Goal: Task Accomplishment & Management: Complete application form

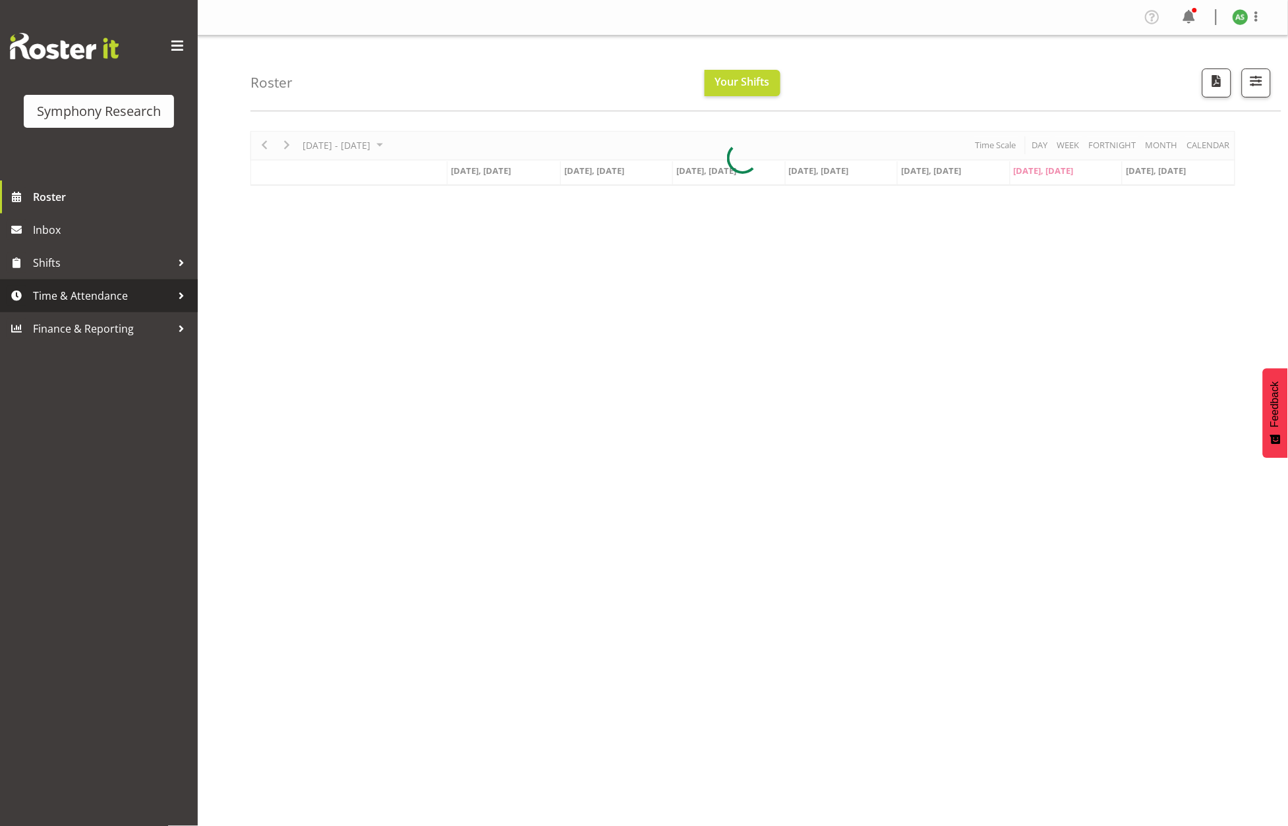
click at [114, 295] on span "Time & Attendance" at bounding box center [102, 296] width 138 height 20
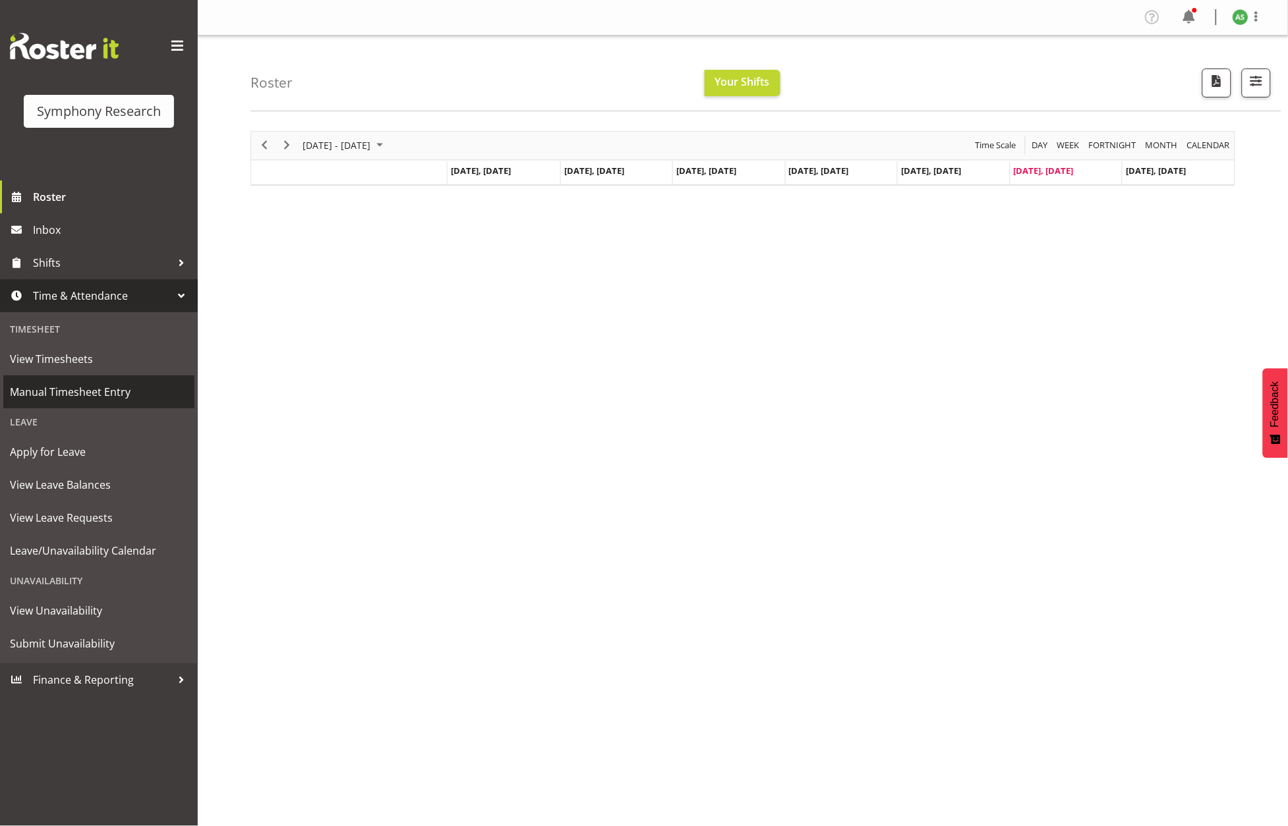
click at [92, 387] on span "Manual Timesheet Entry" at bounding box center [99, 392] width 178 height 20
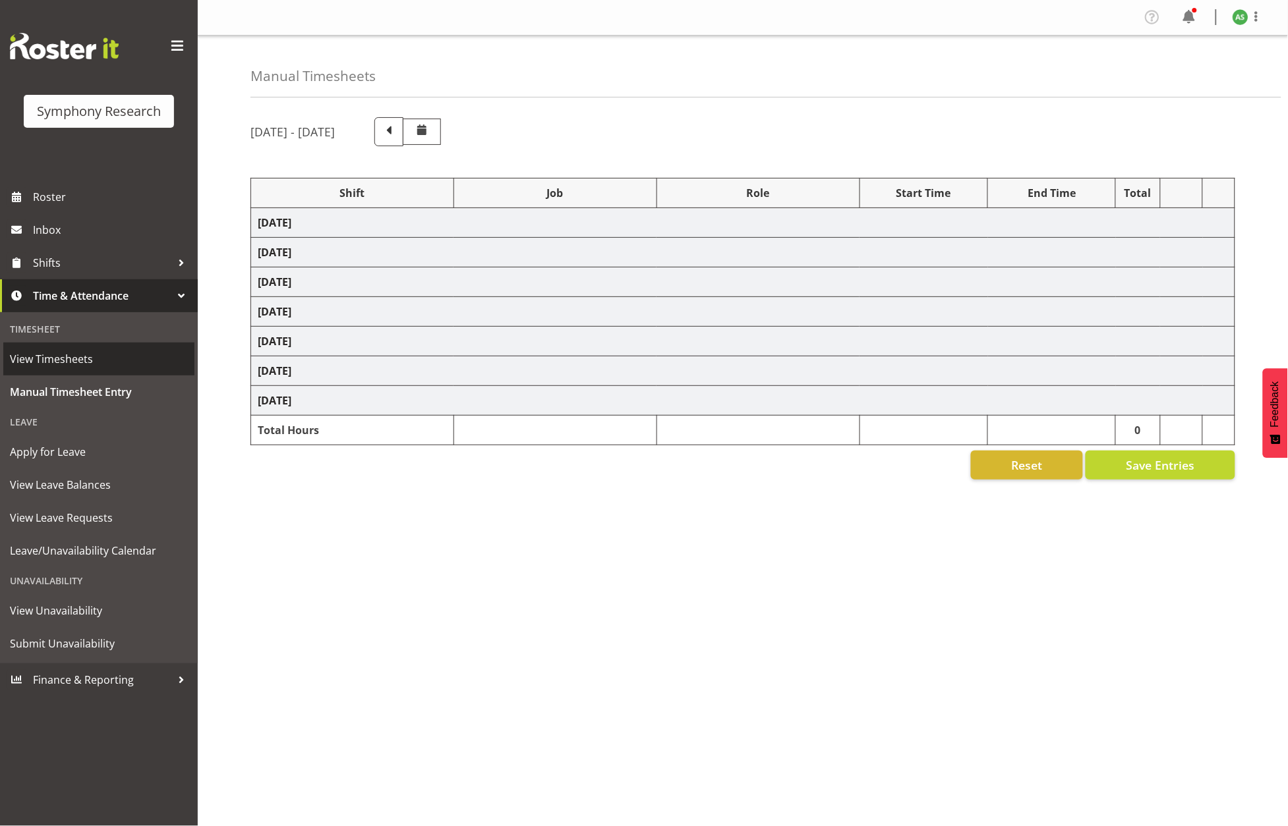
select select "15433"
select select "10499"
select select "47"
select select "9699"
select select "10499"
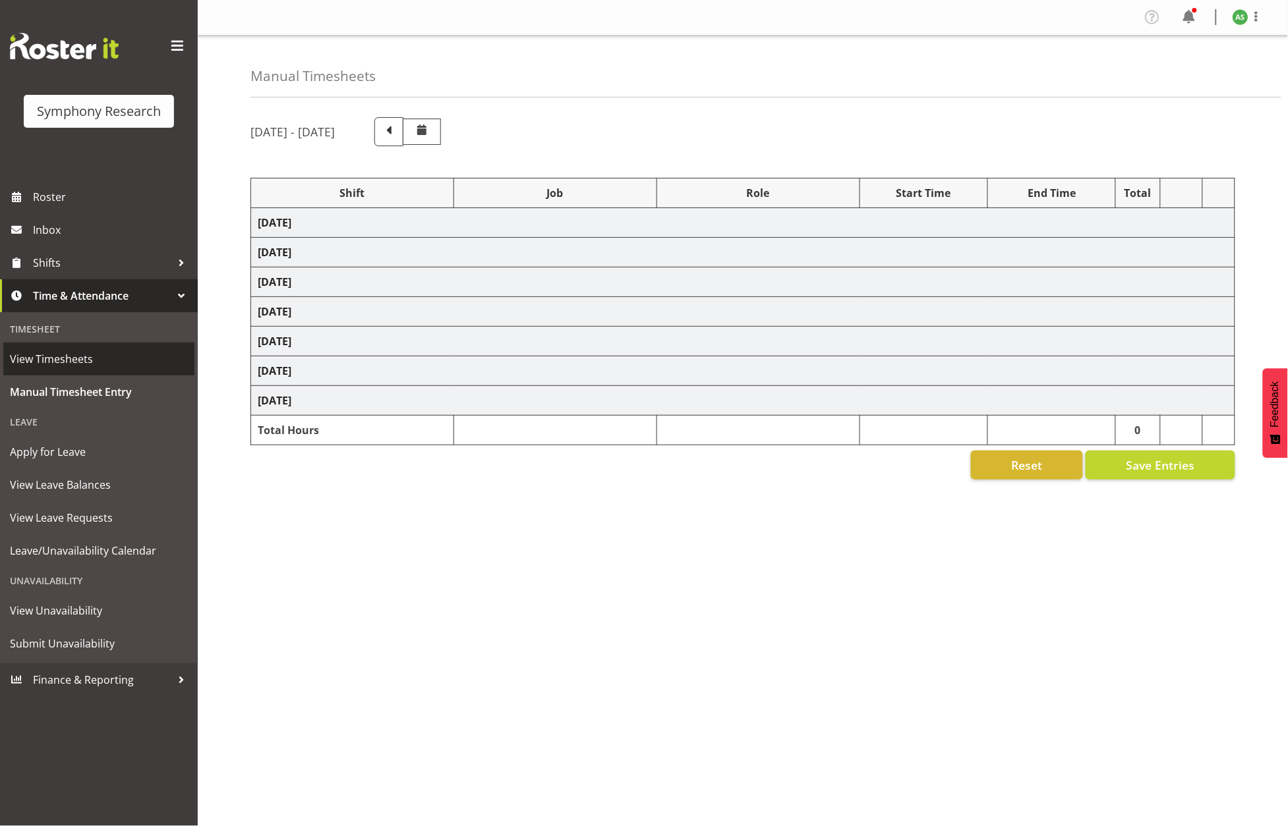
select select "47"
select select "9699"
select select "10499"
select select "47"
select select "9699"
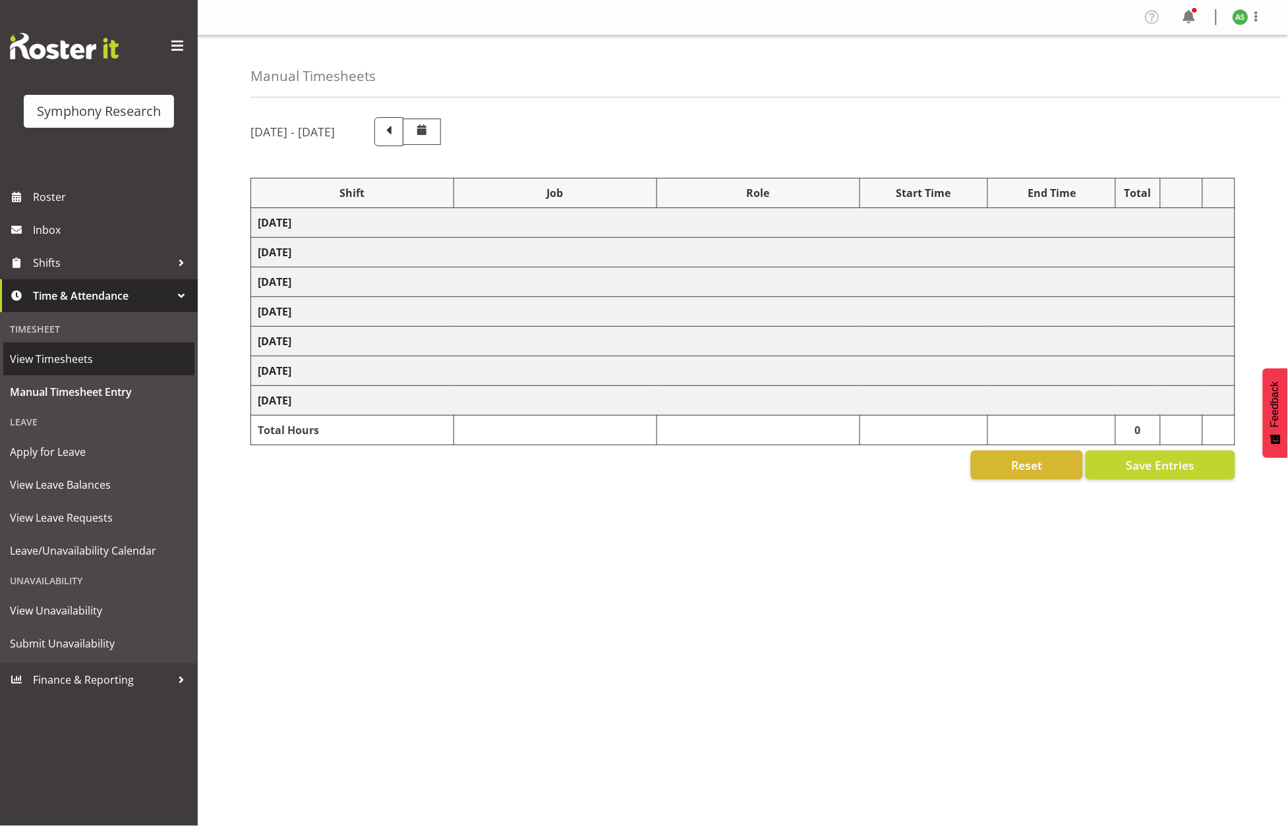
select select "10499"
select select "47"
select select "9699"
select select "10499"
select select "47"
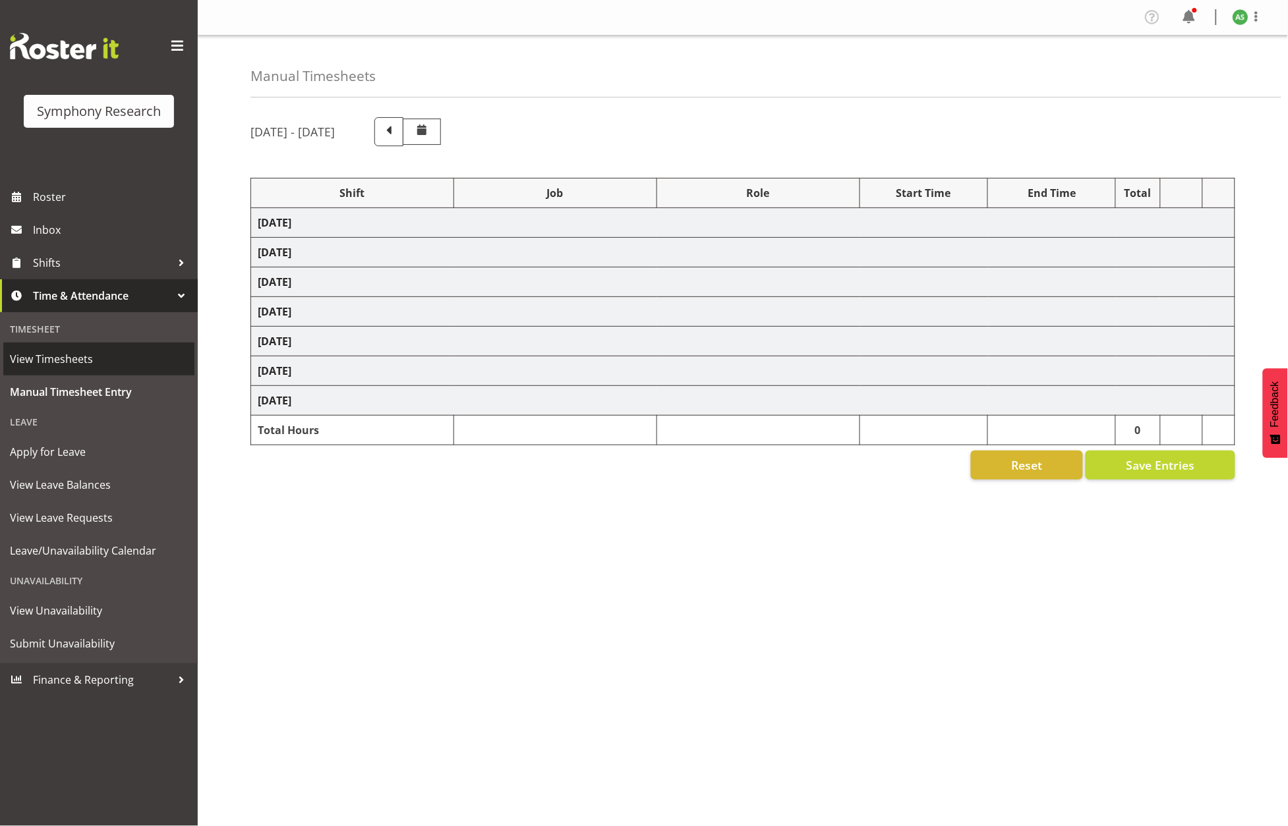
select select "9699"
select select "10499"
select select "47"
select select "9699"
select select "10499"
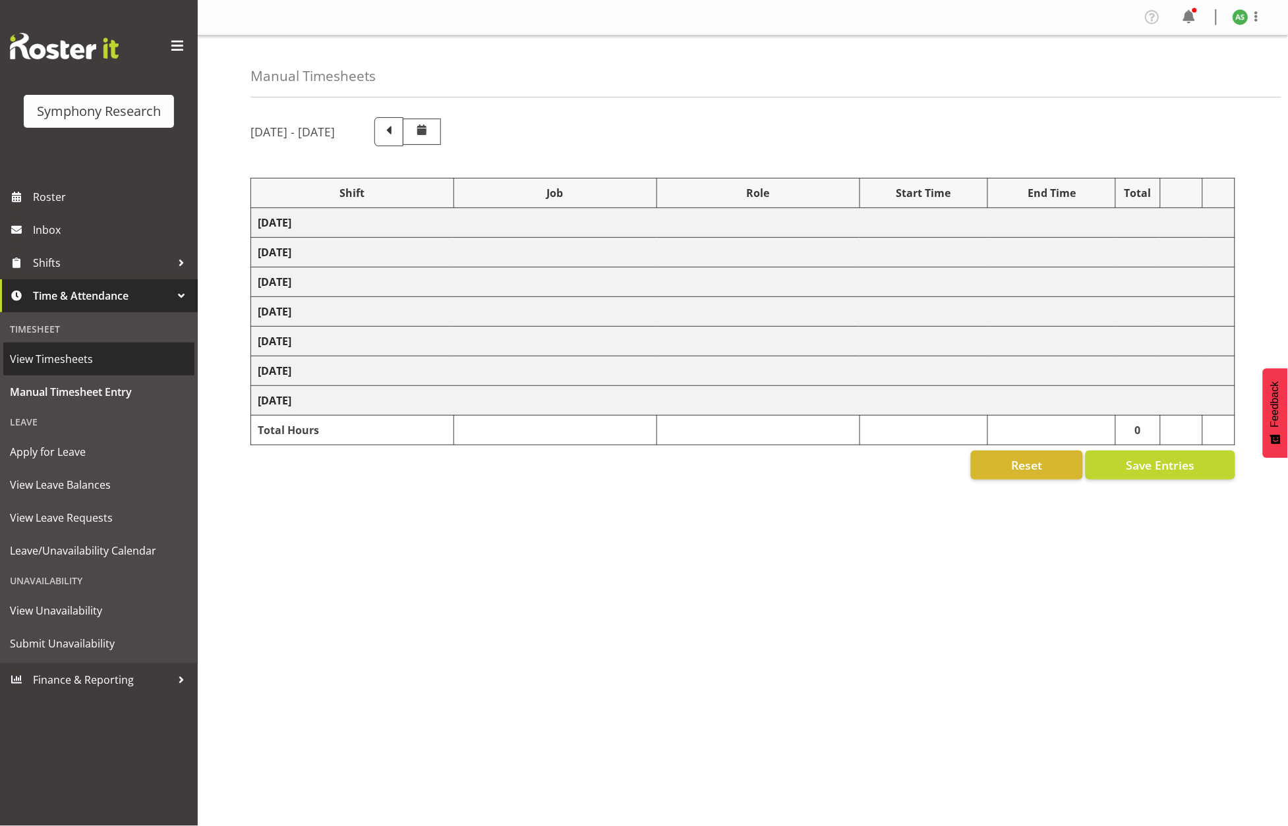
select select "47"
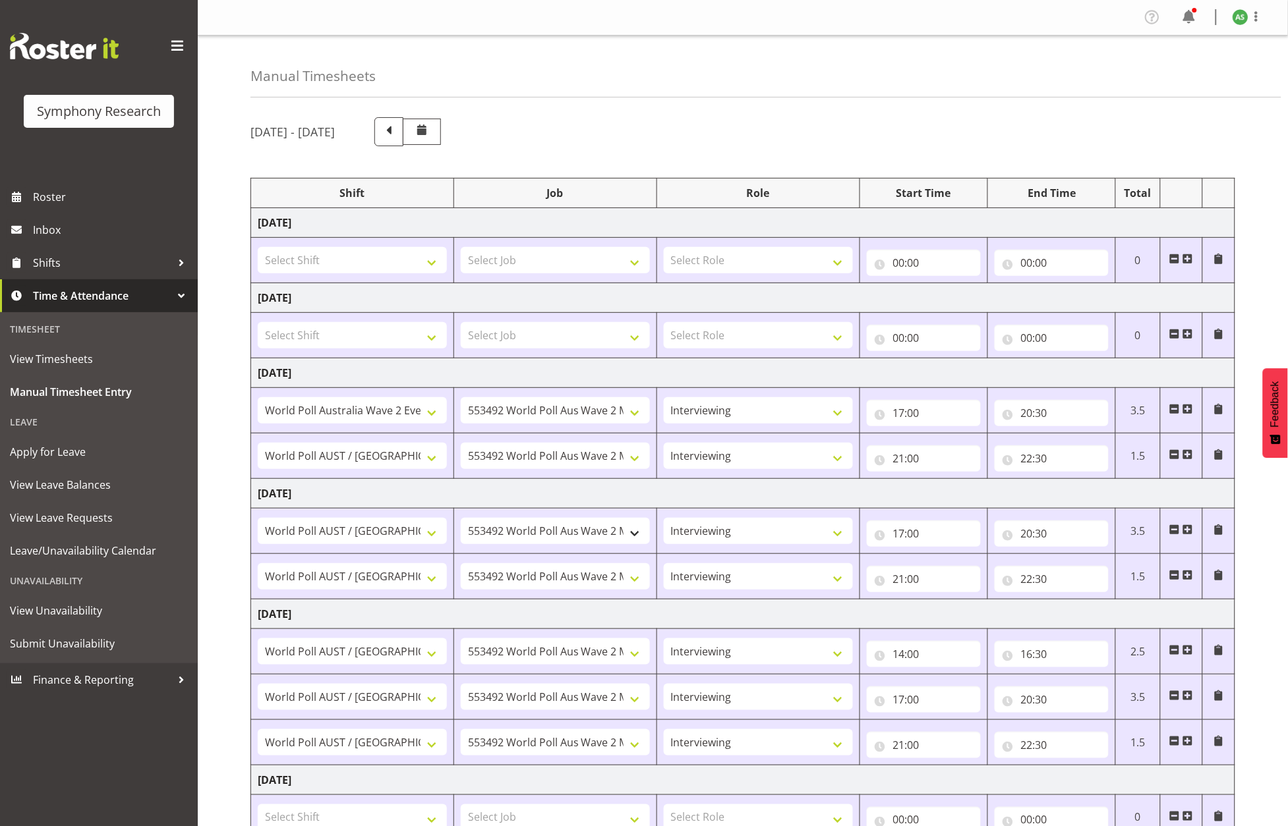
scroll to position [182, 0]
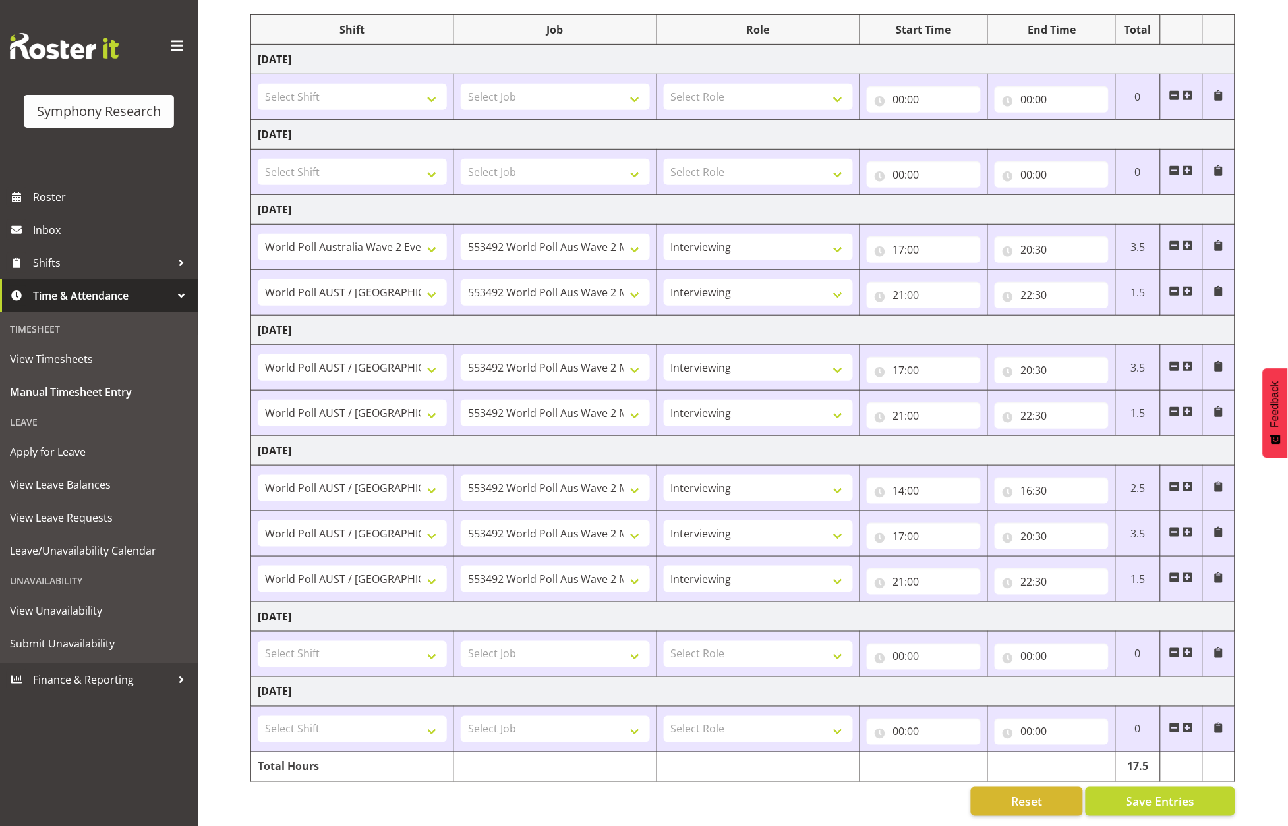
click at [1189, 648] on span at bounding box center [1187, 653] width 11 height 11
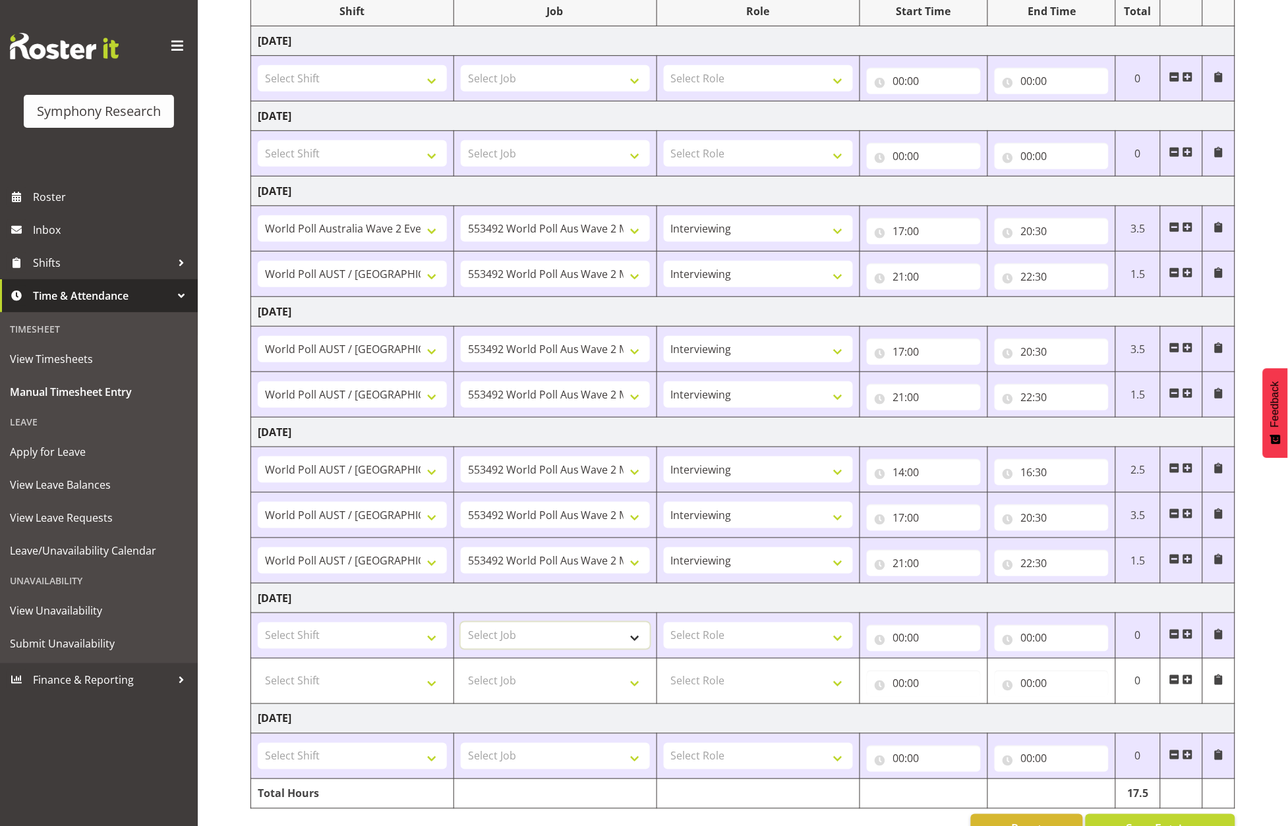
click at [634, 646] on select "Select Job 550060 IF Admin 553492 World Poll Aus Wave 2 Main 2025 553493 World …" at bounding box center [555, 636] width 189 height 26
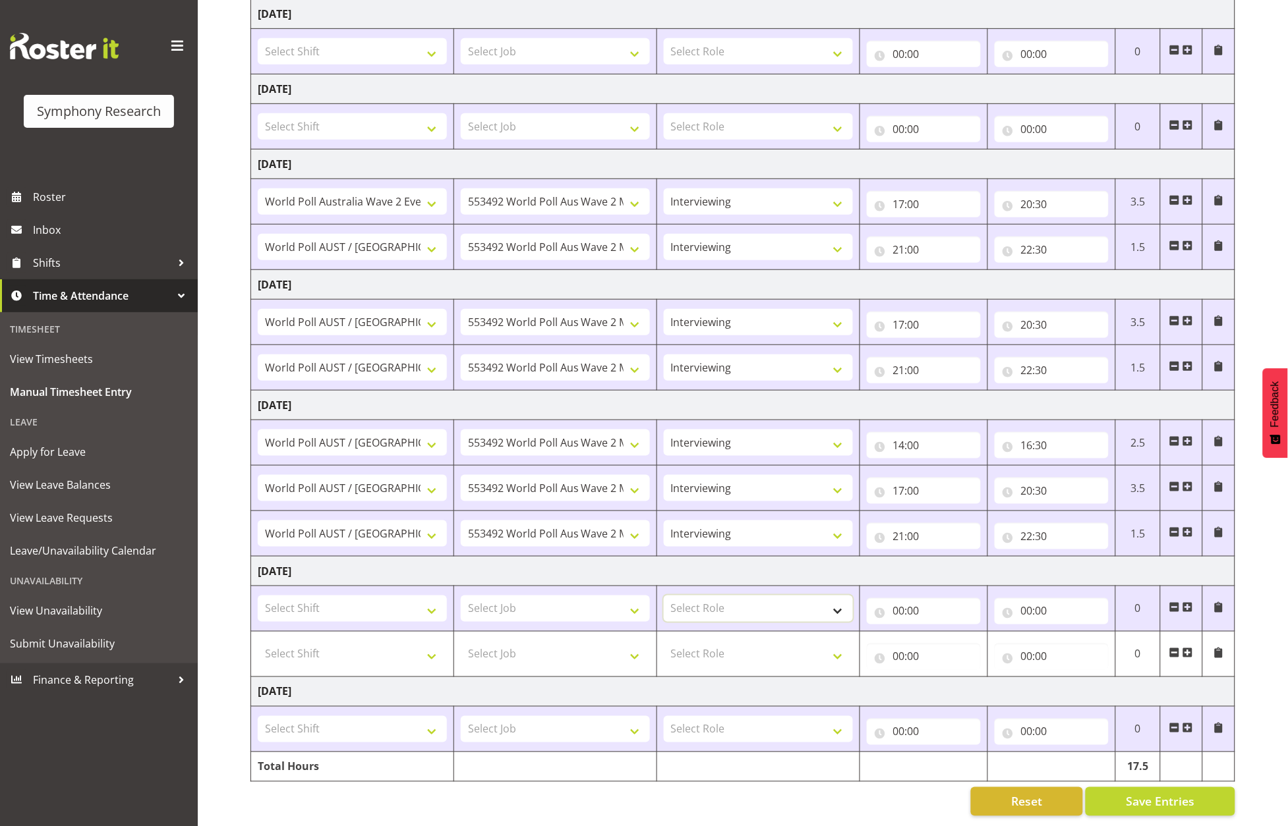
click at [751, 596] on select "Select Role Briefing Interviewing" at bounding box center [758, 609] width 189 height 26
select select "47"
click at [664, 596] on select "Select Role Briefing Interviewing" at bounding box center [758, 609] width 189 height 26
click at [760, 641] on select "Select Role Briefing Interviewing" at bounding box center [758, 654] width 189 height 26
select select "47"
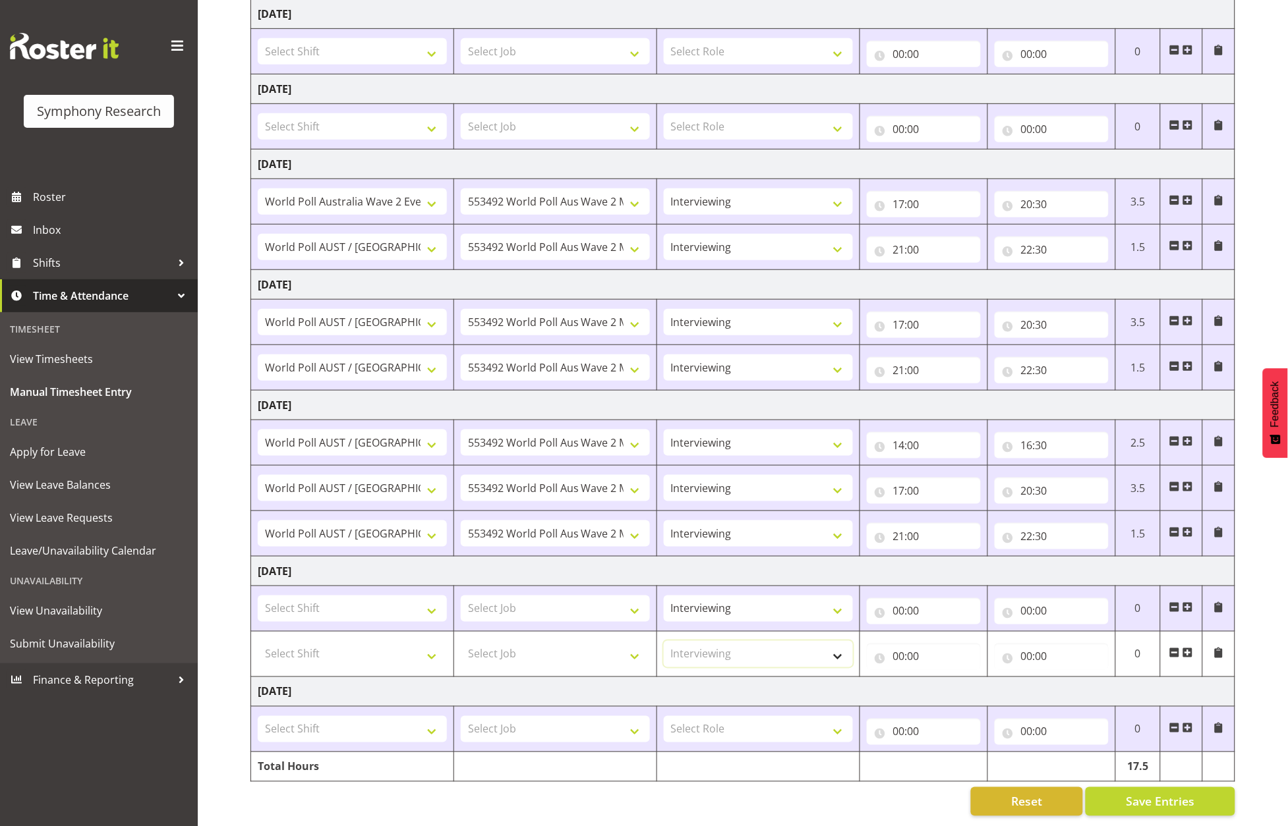
click at [664, 641] on select "Select Role Briefing Interviewing" at bounding box center [758, 654] width 189 height 26
click at [898, 598] on input "00:00" at bounding box center [924, 611] width 114 height 26
click at [1027, 598] on input "00:00" at bounding box center [1051, 611] width 114 height 26
click at [621, 598] on select "Select Job 550060 IF Admin 553492 World Poll Aus Wave 2 Main 2025 553493 World …" at bounding box center [555, 609] width 189 height 26
click at [643, 643] on select "Select Job 550060 IF Admin 553492 World Poll Aus Wave 2 Main 2025 553493 World …" at bounding box center [555, 654] width 189 height 26
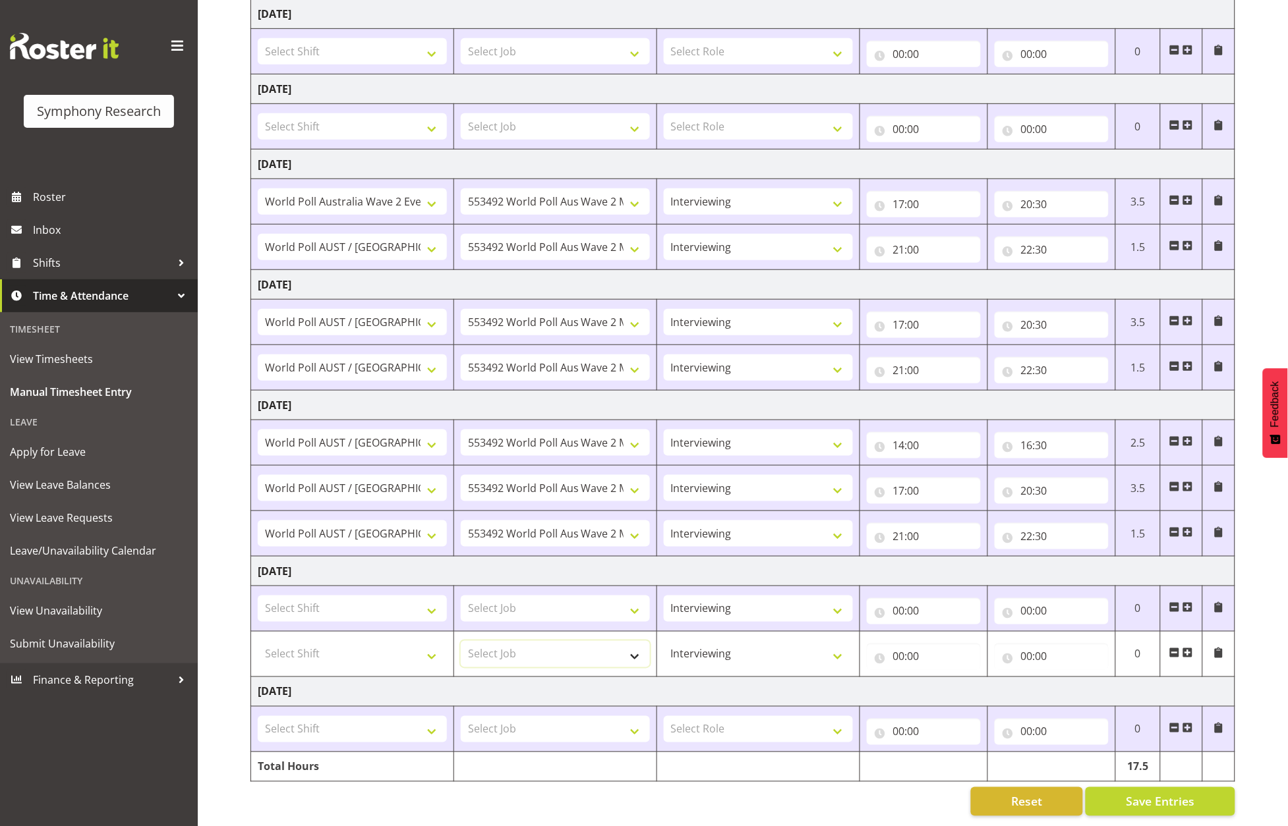
select select "10499"
click at [461, 641] on select "Select Job 550060 IF Admin 553492 World Poll Aus Wave 2 Main 2025 553493 World …" at bounding box center [555, 654] width 189 height 26
click at [619, 603] on select "Select Job 550060 IF Admin 553492 World Poll Aus Wave 2 Main 2025 553493 World …" at bounding box center [555, 609] width 189 height 26
select select "10499"
click at [461, 596] on select "Select Job 550060 IF Admin 553492 World Poll Aus Wave 2 Main 2025 553493 World …" at bounding box center [555, 609] width 189 height 26
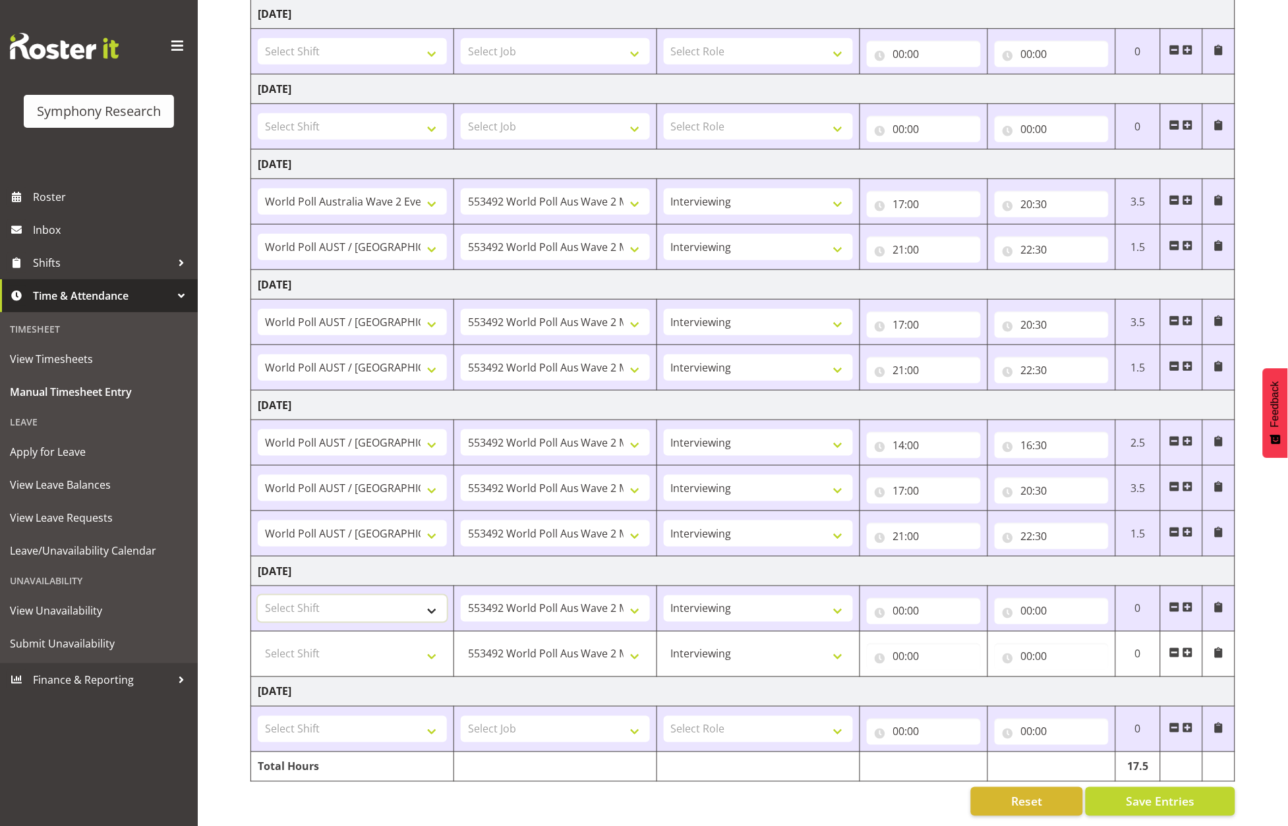
click at [428, 600] on select "Select Shift !!Project Briefing (Job to be assigned) !!Weekend Residential (Ros…" at bounding box center [352, 609] width 189 height 26
select select "11547"
click at [258, 596] on select "Select Shift !!Project Briefing (Job to be assigned) !!Weekend Residential (Ros…" at bounding box center [352, 609] width 189 height 26
click at [420, 642] on select "Select Shift !!Project Briefing (Job to be assigned) !!Weekend Residential (Ros…" at bounding box center [352, 654] width 189 height 26
select select "11547"
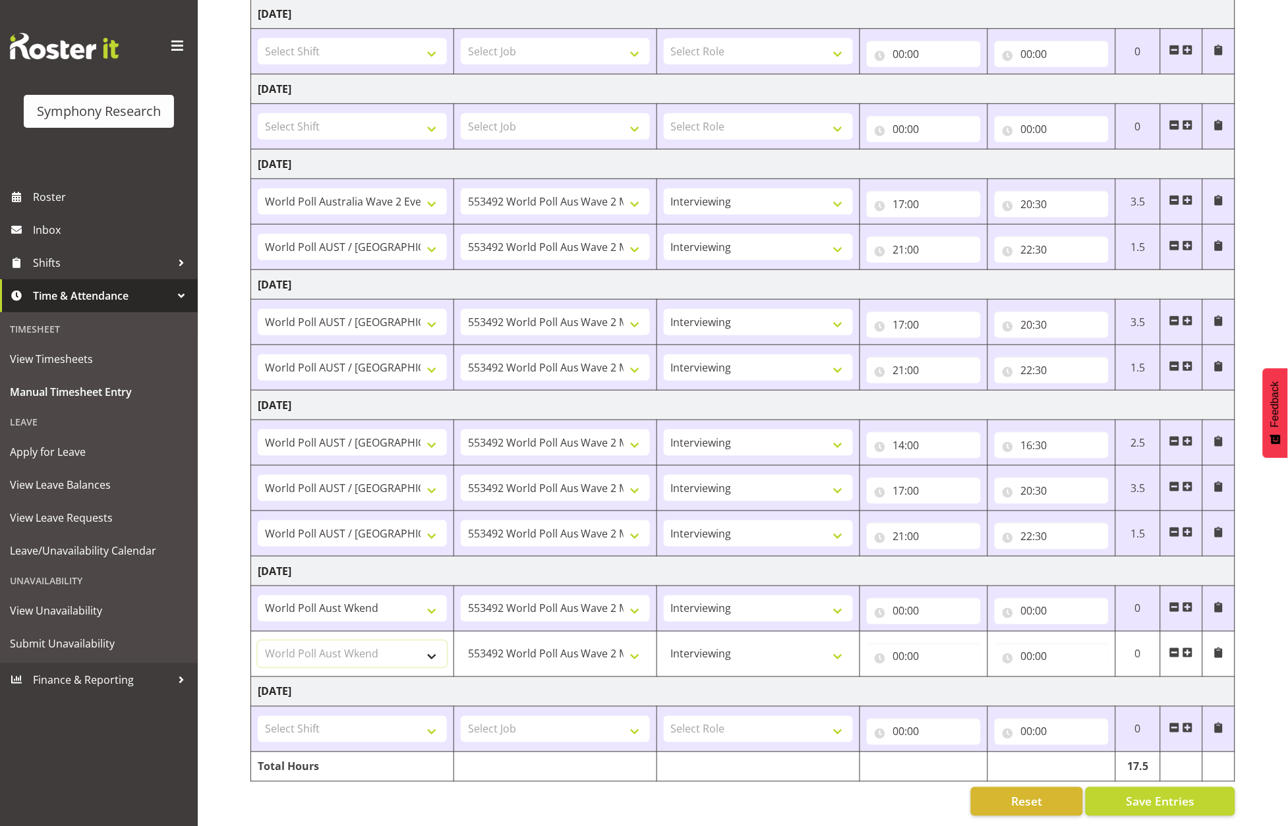
click at [258, 641] on select "Select Shift !!Project Briefing (Job to be assigned) !!Weekend Residential (Ros…" at bounding box center [352, 654] width 189 height 26
click at [900, 599] on input "00:00" at bounding box center [924, 611] width 114 height 26
click at [954, 633] on select "00 01 02 03 04 05 06 07 08 09 10 11 12 13 14 15 16 17 18 19 20 21 22 23" at bounding box center [957, 646] width 30 height 26
select select "12"
click at [942, 633] on select "00 01 02 03 04 05 06 07 08 09 10 11 12 13 14 15 16 17 18 19 20 21 22 23" at bounding box center [957, 646] width 30 height 26
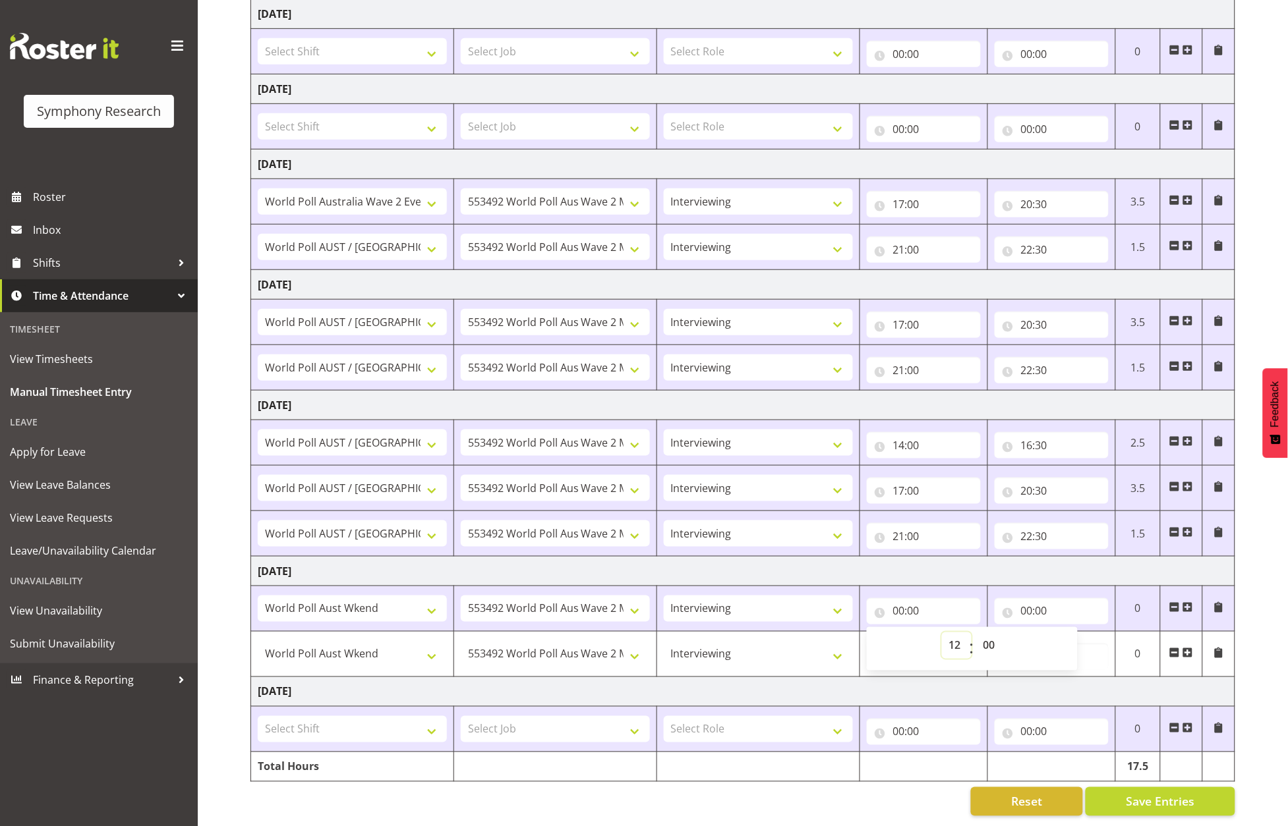
type input "12:00"
click at [1027, 598] on input "00:00" at bounding box center [1051, 611] width 114 height 26
click at [1085, 633] on select "00 01 02 03 04 05 06 07 08 09 10 11 12 13 14 15 16 17 18 19 20 21 22 23" at bounding box center [1085, 646] width 30 height 26
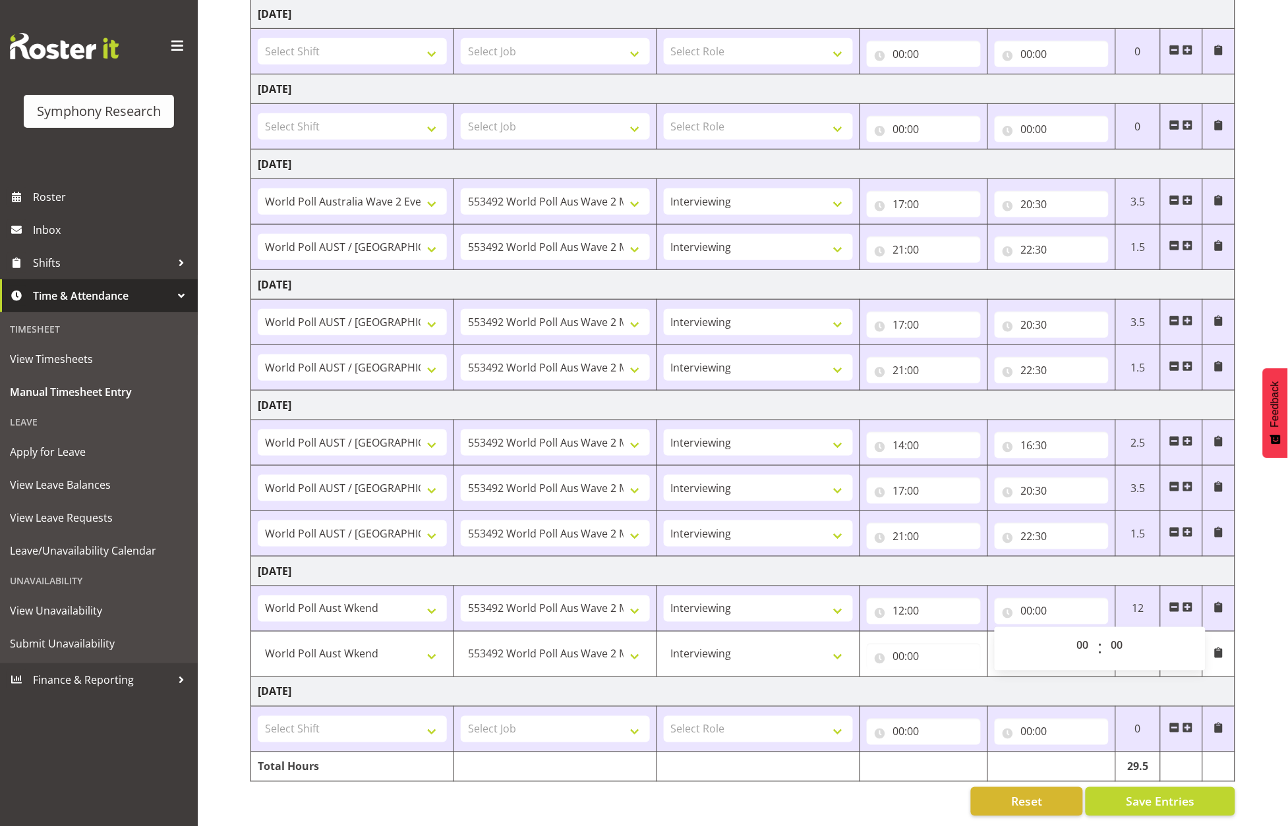
click at [998, 557] on td "[DATE]" at bounding box center [743, 572] width 984 height 30
click at [1186, 648] on span at bounding box center [1187, 653] width 11 height 11
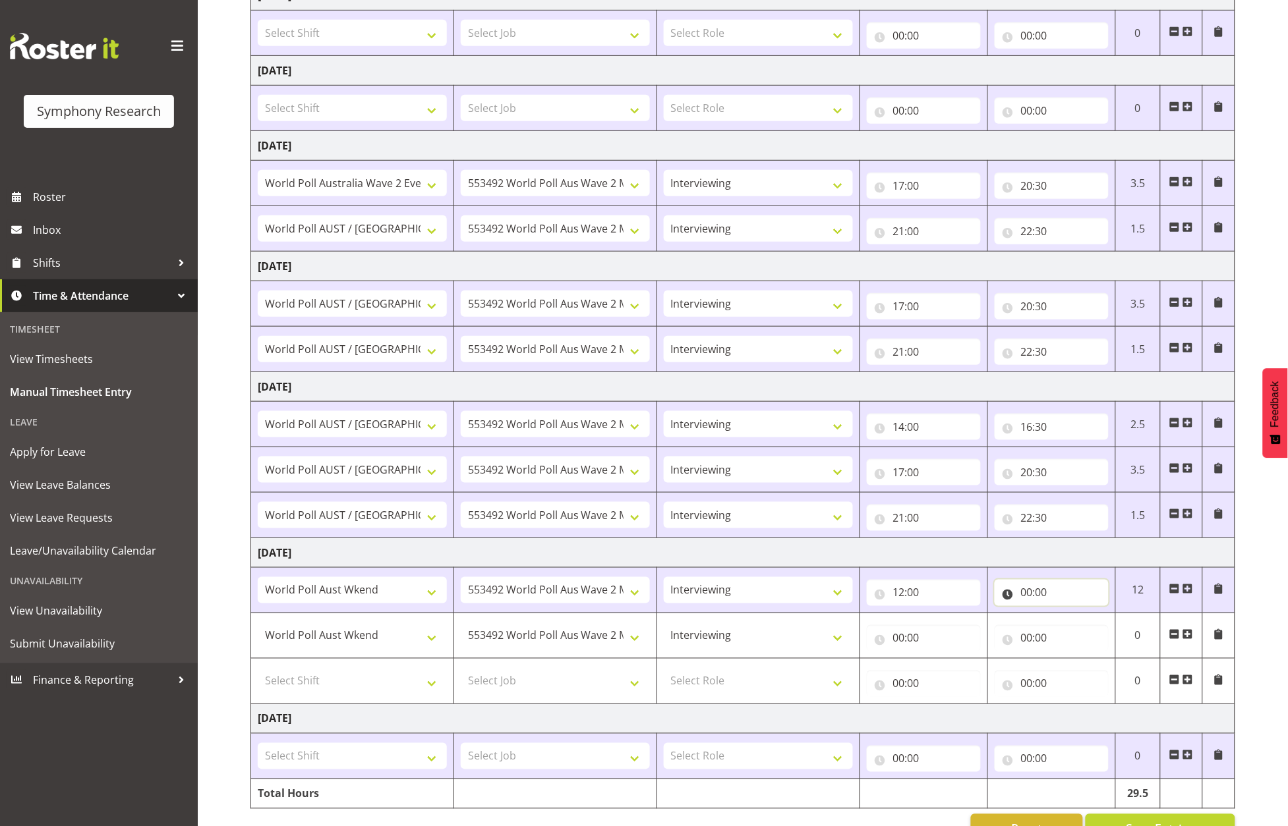
click at [1042, 596] on input "00:00" at bounding box center [1051, 593] width 114 height 26
click at [1082, 629] on select "00 01 02 03 04 05 06 07 08 09 10 11 12 13 14 15 16 17 18 19 20 21 22 23" at bounding box center [1085, 627] width 30 height 26
select select "16"
click at [1070, 616] on select "00 01 02 03 04 05 06 07 08 09 10 11 12 13 14 15 16 17 18 19 20 21 22 23" at bounding box center [1085, 627] width 30 height 26
type input "16:00"
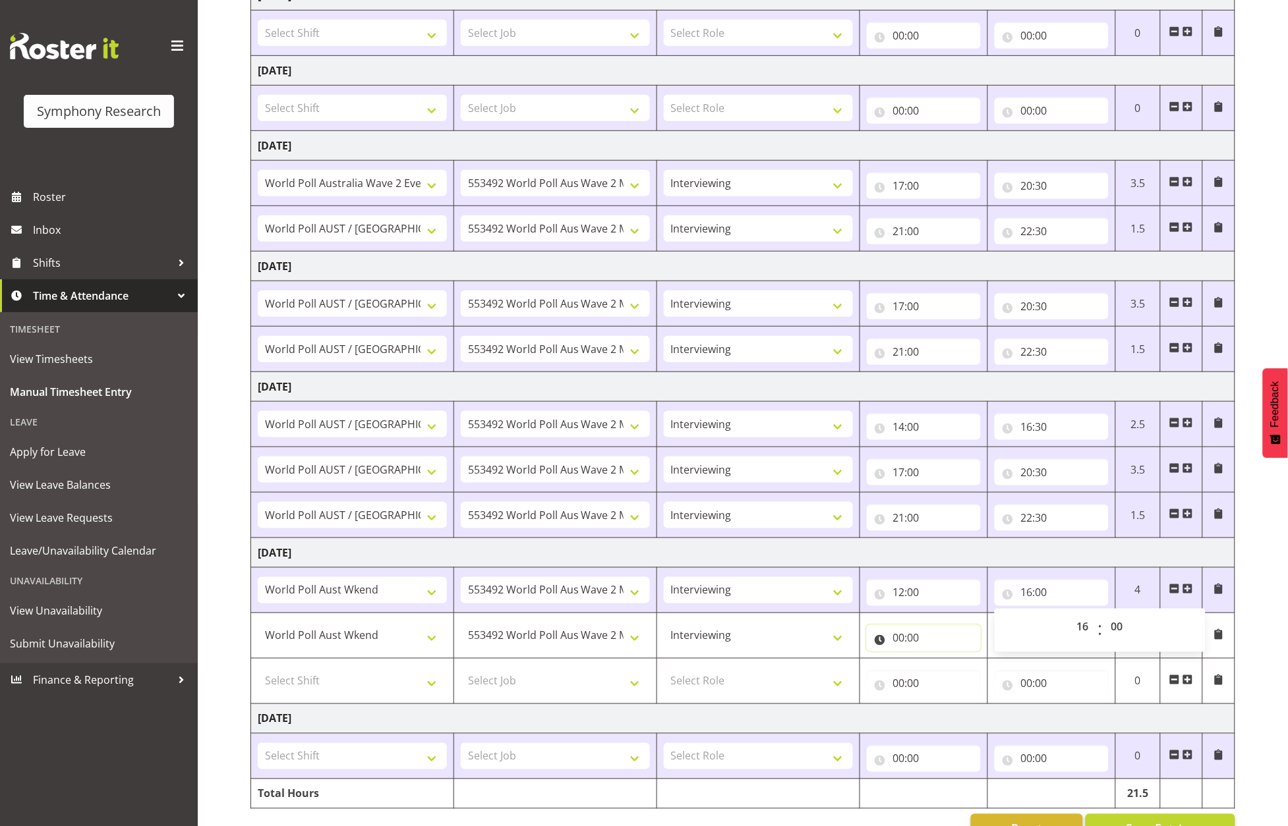
click at [935, 640] on input "00:00" at bounding box center [924, 638] width 114 height 26
click at [1025, 642] on input "00:00" at bounding box center [1051, 638] width 114 height 26
click at [1084, 674] on select "00 01 02 03 04 05 06 07 08 09 10 11 12 13 14 15 16 17 18 19 20 21 22 23" at bounding box center [1085, 673] width 30 height 26
select select "19"
click at [1070, 662] on select "00 01 02 03 04 05 06 07 08 09 10 11 12 13 14 15 16 17 18 19 20 21 22 23" at bounding box center [1085, 673] width 30 height 26
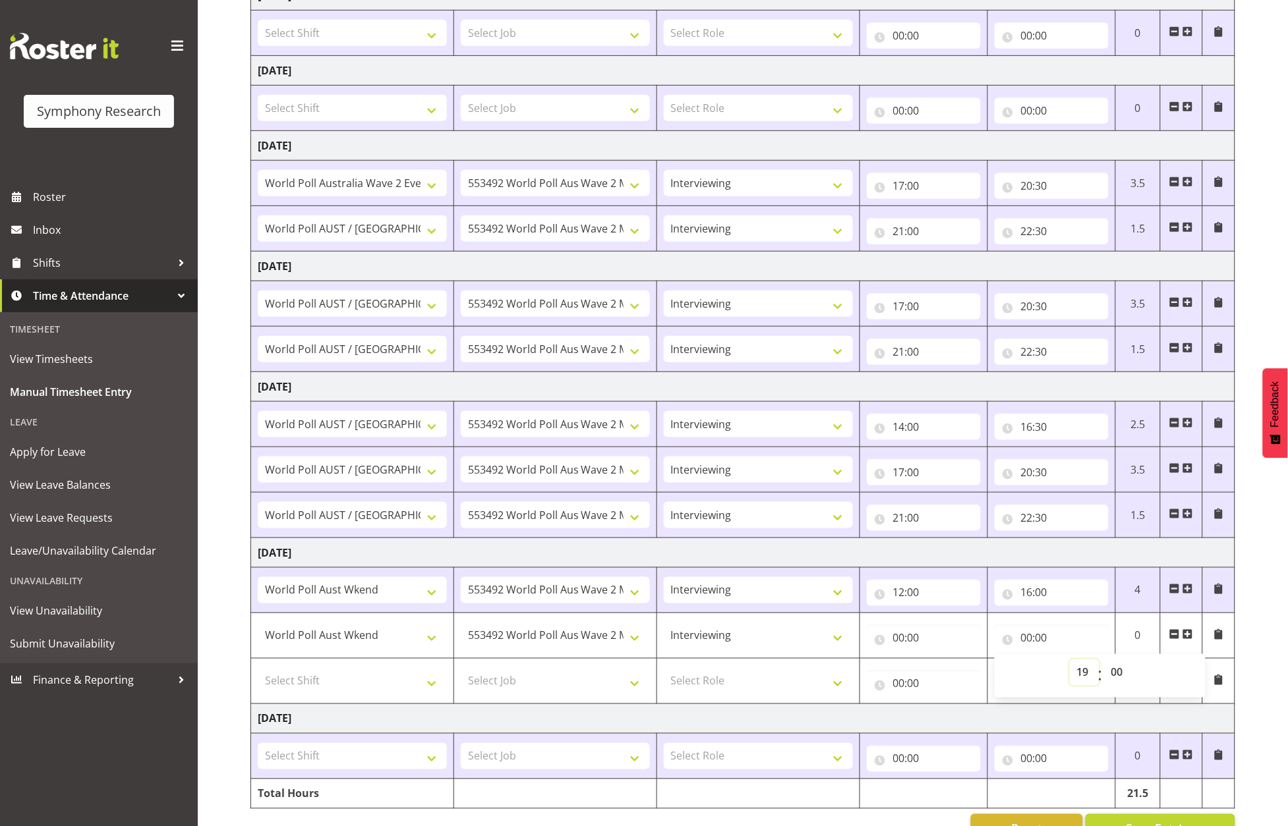
type input "19:00"
click at [799, 648] on select "Briefing Interviewing" at bounding box center [758, 636] width 189 height 26
click at [1172, 682] on span at bounding box center [1174, 680] width 11 height 11
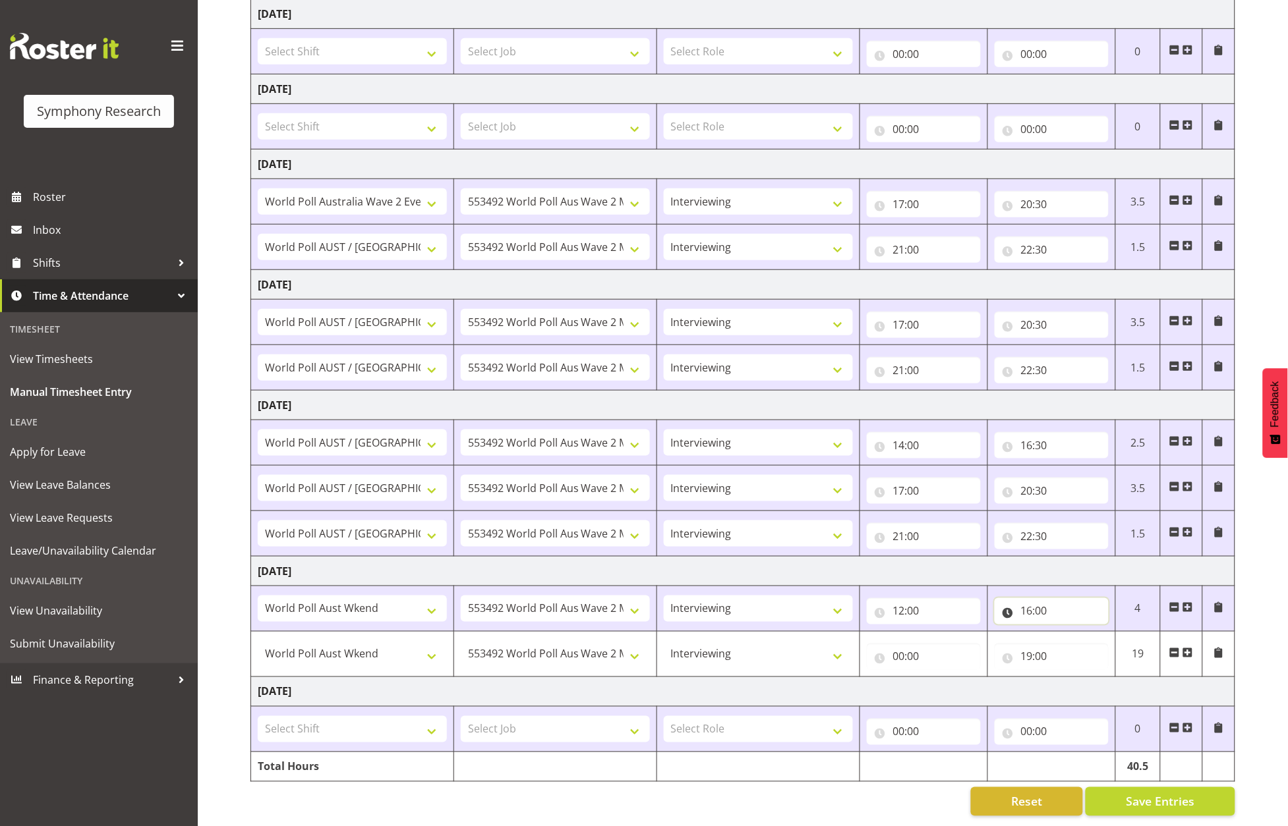
click at [1045, 598] on input "16:00" at bounding box center [1051, 611] width 114 height 26
click at [1120, 633] on select "00 01 02 03 04 05 06 07 08 09 10 11 12 13 14 15 16 17 18 19 20 21 22 23 24 25 2…" at bounding box center [1119, 646] width 30 height 26
select select "40"
click at [1104, 633] on select "00 01 02 03 04 05 06 07 08 09 10 11 12 13 14 15 16 17 18 19 20 21 22 23 24 25 2…" at bounding box center [1119, 646] width 30 height 26
type input "16:40"
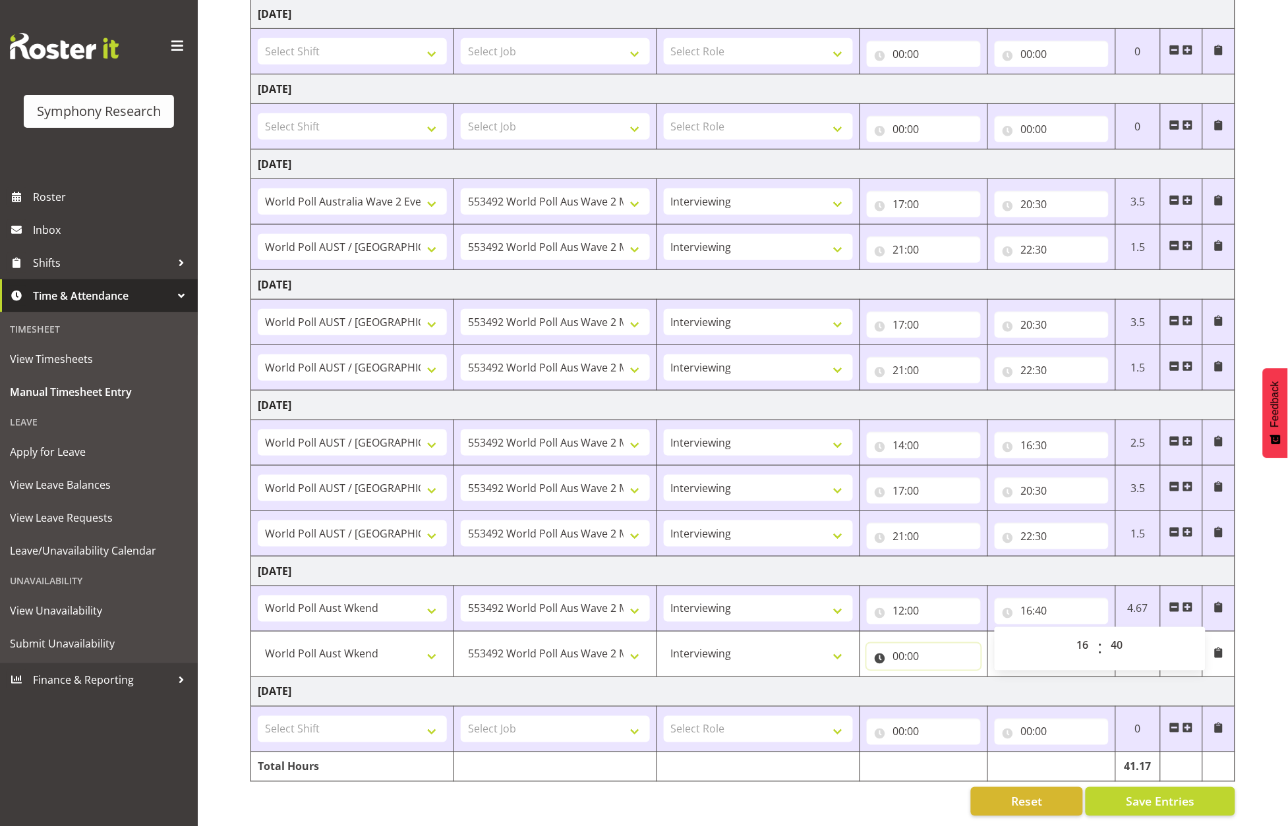
click at [924, 646] on input "00:00" at bounding box center [924, 657] width 114 height 26
click at [896, 644] on input "00:00" at bounding box center [924, 657] width 114 height 26
click at [1045, 600] on input "16:40" at bounding box center [1051, 611] width 114 height 26
drag, startPoint x: 1114, startPoint y: 628, endPoint x: 1110, endPoint y: 621, distance: 8.3
click at [1114, 633] on select "00 01 02 03 04 05 06 07 08 09 10 11 12 13 14 15 16 17 18 19 20 21 22 23 24 25 2…" at bounding box center [1119, 646] width 30 height 26
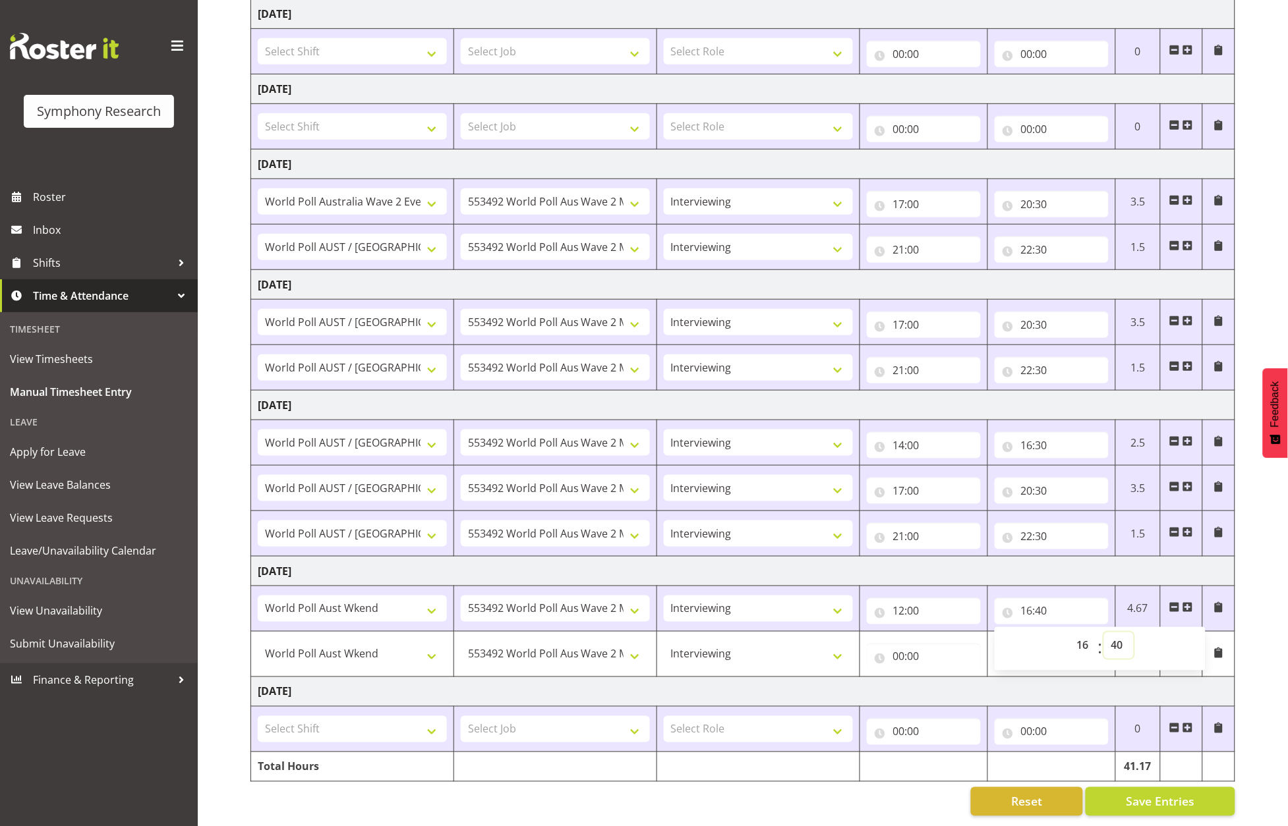
select select "30"
click at [1104, 633] on select "00 01 02 03 04 05 06 07 08 09 10 11 12 13 14 15 16 17 18 19 20 21 22 23 24 25 2…" at bounding box center [1119, 646] width 30 height 26
type input "16:30"
click at [902, 644] on input "00:00" at bounding box center [924, 657] width 114 height 26
click at [958, 678] on select "00 01 02 03 04 05 06 07 08 09 10 11 12 13 14 15 16 17 18 19 20 21 22 23" at bounding box center [957, 691] width 30 height 26
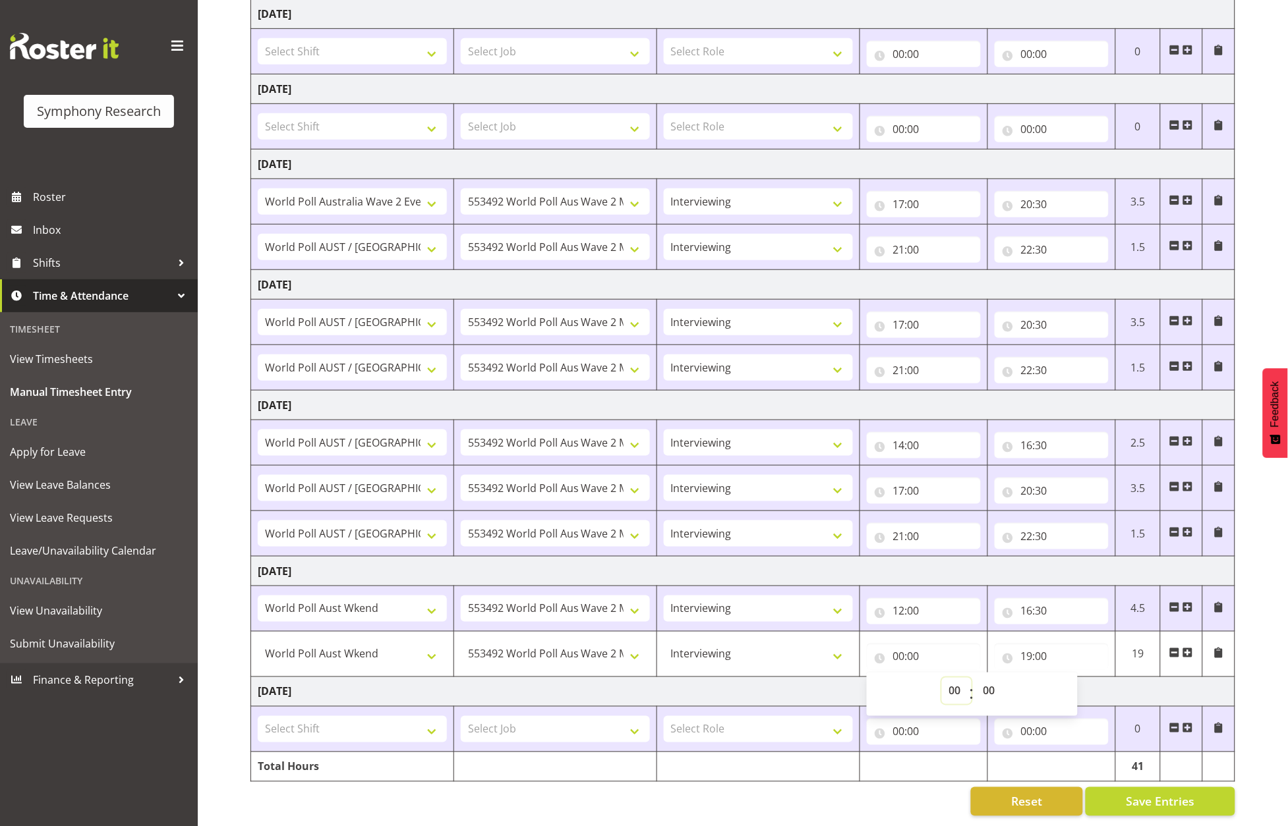
select select "17"
click at [942, 678] on select "00 01 02 03 04 05 06 07 08 09 10 11 12 13 14 15 16 17 18 19 20 21 22 23" at bounding box center [957, 691] width 30 height 26
type input "17:00"
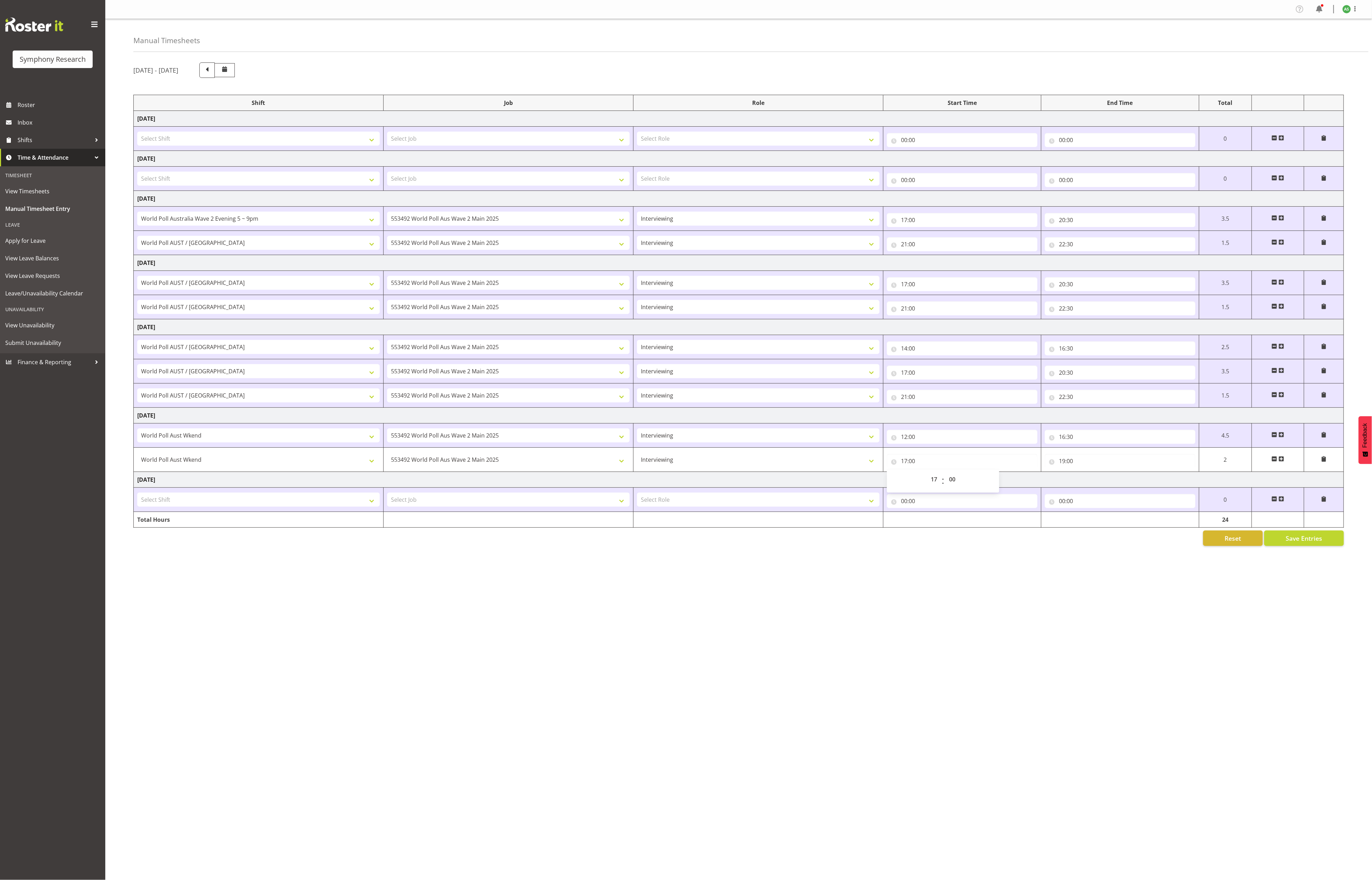
drag, startPoint x: 562, startPoint y: 1, endPoint x: 971, endPoint y: 654, distance: 770.5
click at [685, 440] on div "Profile Log Out Manual Timesheets [DATE] - [DATE] Shift Job Role Start Time End…" at bounding box center [739, 440] width 1267 height 880
click at [685, 440] on span "Save Entries" at bounding box center [1304, 538] width 37 height 9
type input "17:00"
type input "19:00"
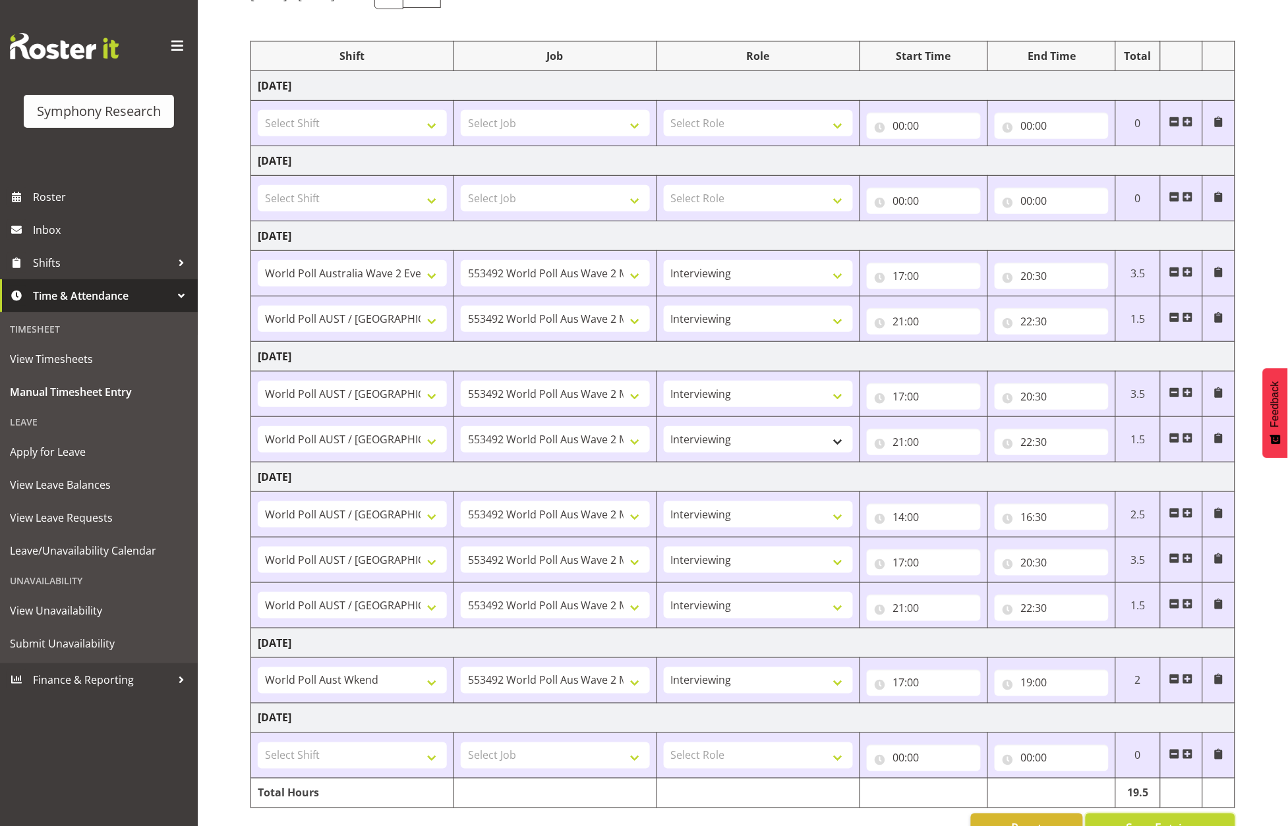
scroll to position [182, 0]
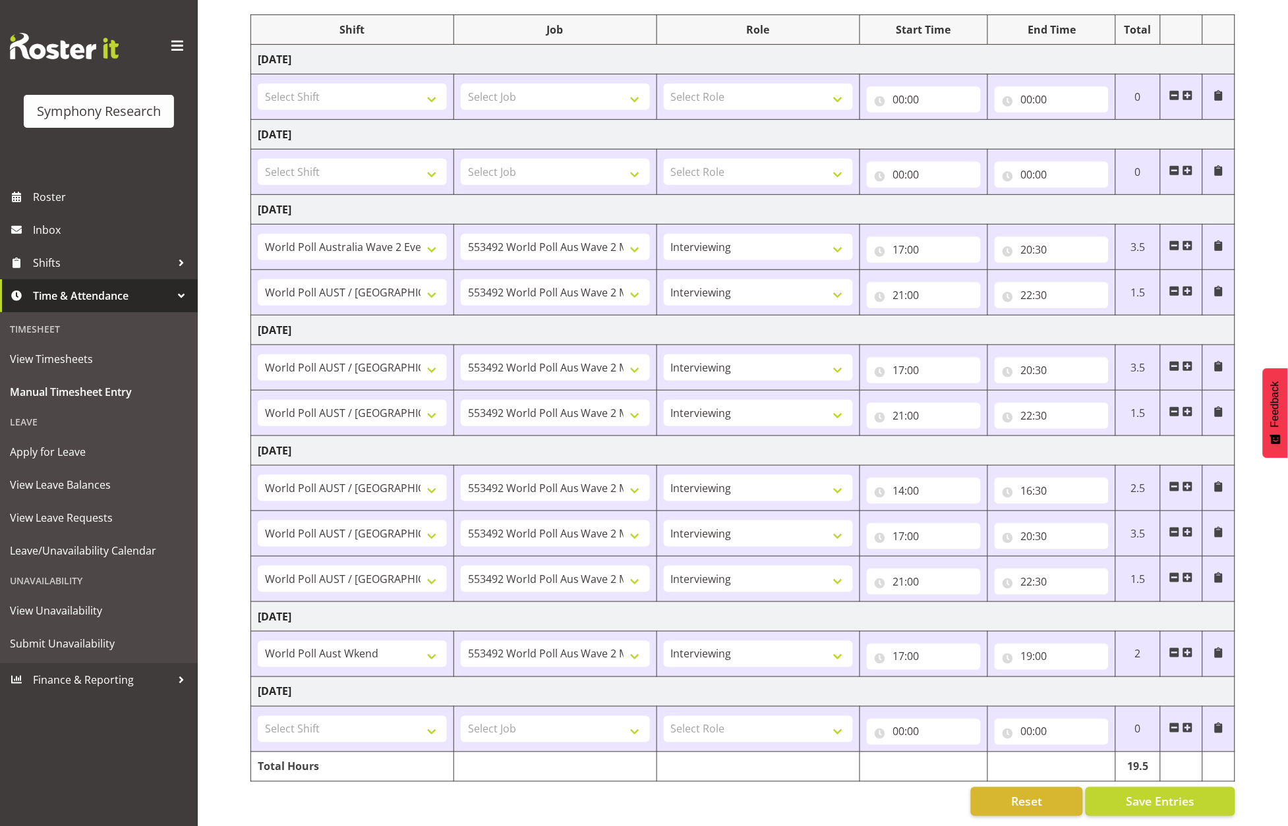
click at [1189, 648] on span at bounding box center [1187, 653] width 11 height 11
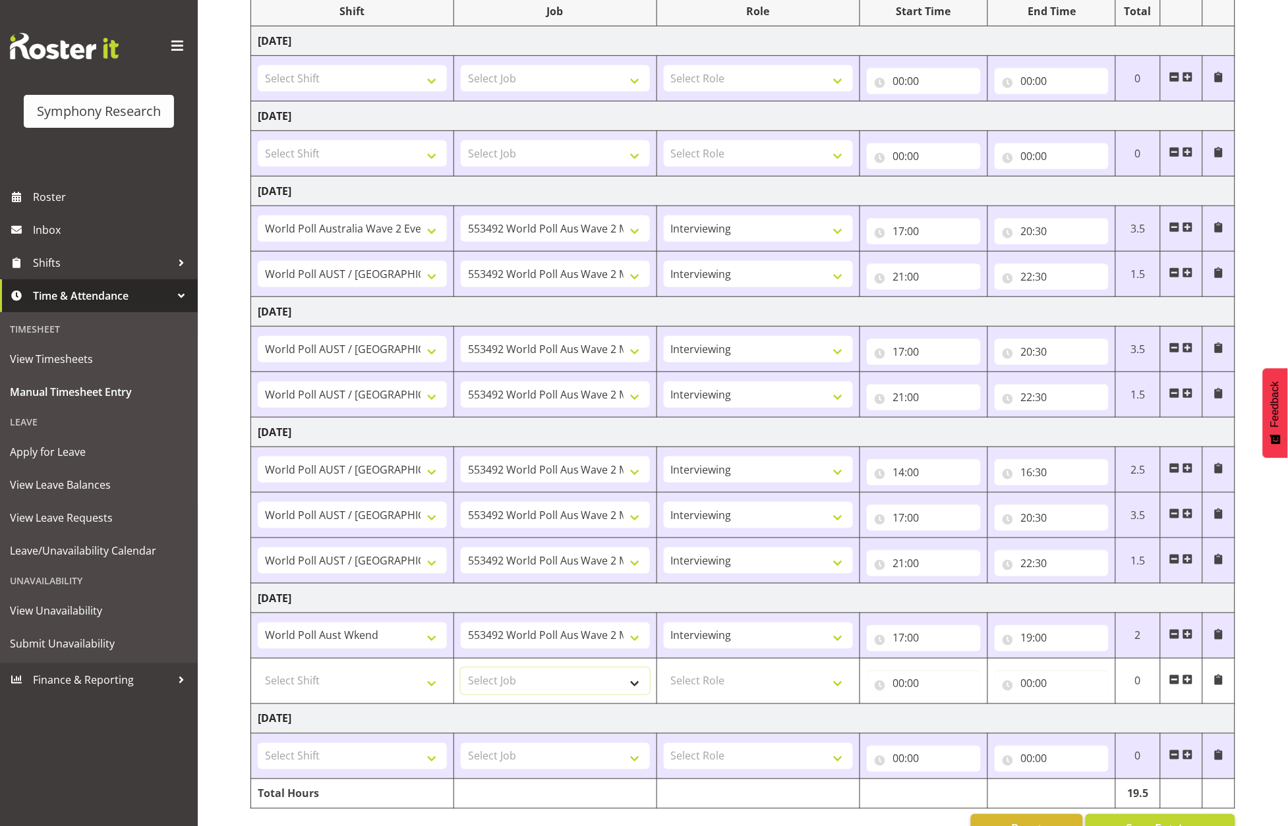
click at [621, 684] on select "Select Job 550060 IF Admin 553492 World Poll Aus Wave 2 Main 2025 553493 World …" at bounding box center [555, 681] width 189 height 26
select select "10499"
click at [461, 671] on select "Select Job 550060 IF Admin 553492 World Poll Aus Wave 2 Main 2025 553493 World …" at bounding box center [555, 681] width 189 height 26
click at [420, 686] on select "Select Shift !!Project Briefing (Job to be assigned) !!Weekend Residential (Ros…" at bounding box center [352, 681] width 189 height 26
select select "11547"
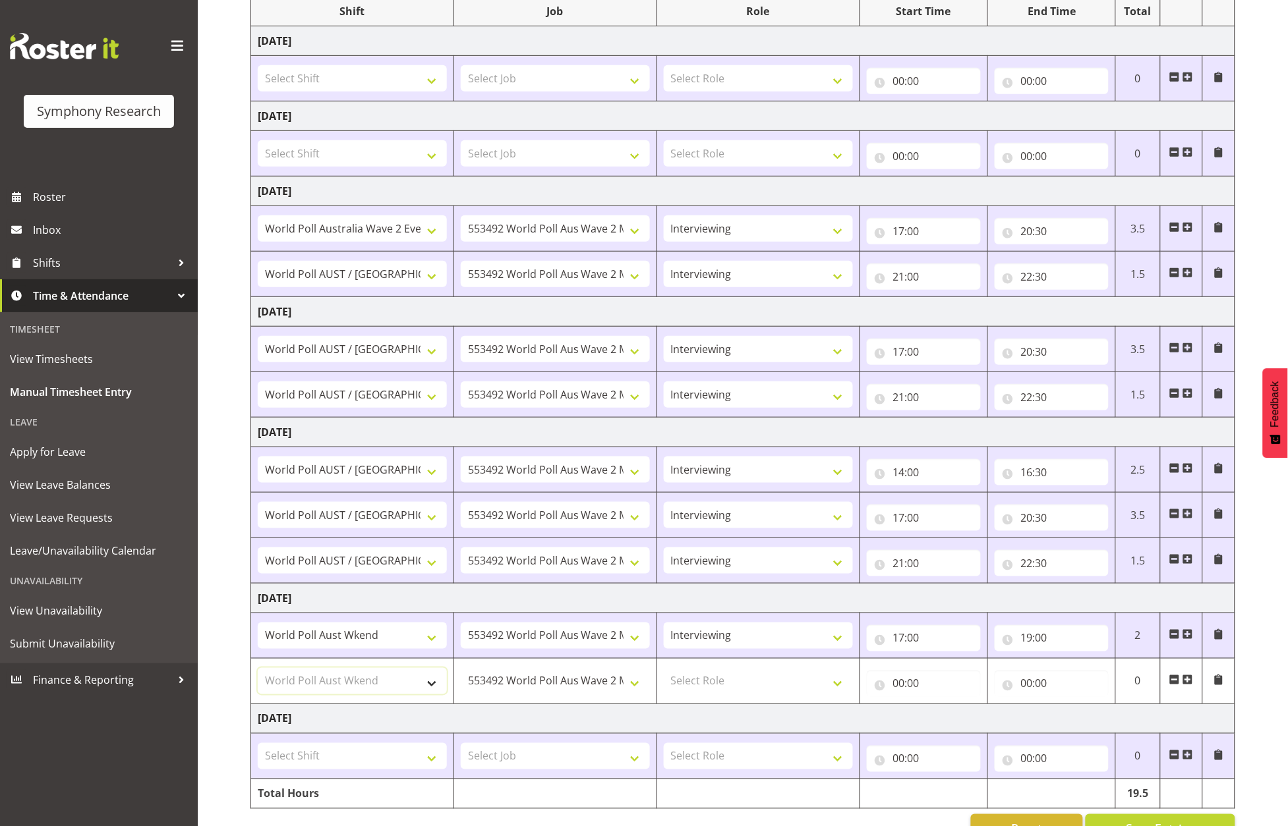
click at [258, 671] on select "Select Shift !!Project Briefing (Job to be assigned) !!Weekend Residential (Ros…" at bounding box center [352, 681] width 189 height 26
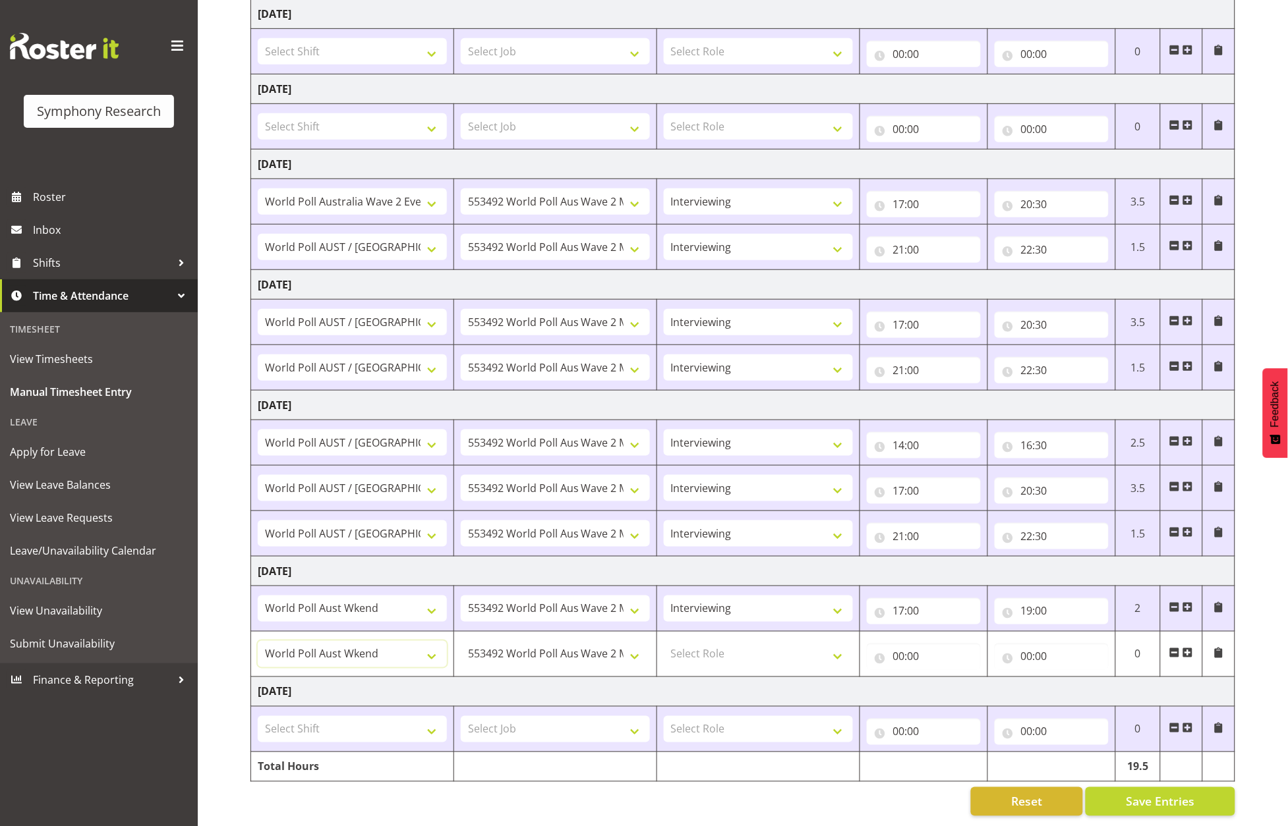
scroll to position [227, 0]
click at [795, 641] on select "Select Role Briefing Interviewing" at bounding box center [758, 654] width 189 height 26
select select "47"
click at [664, 641] on select "Select Role Briefing Interviewing" at bounding box center [758, 654] width 189 height 26
click at [901, 598] on input "17:00" at bounding box center [924, 611] width 114 height 26
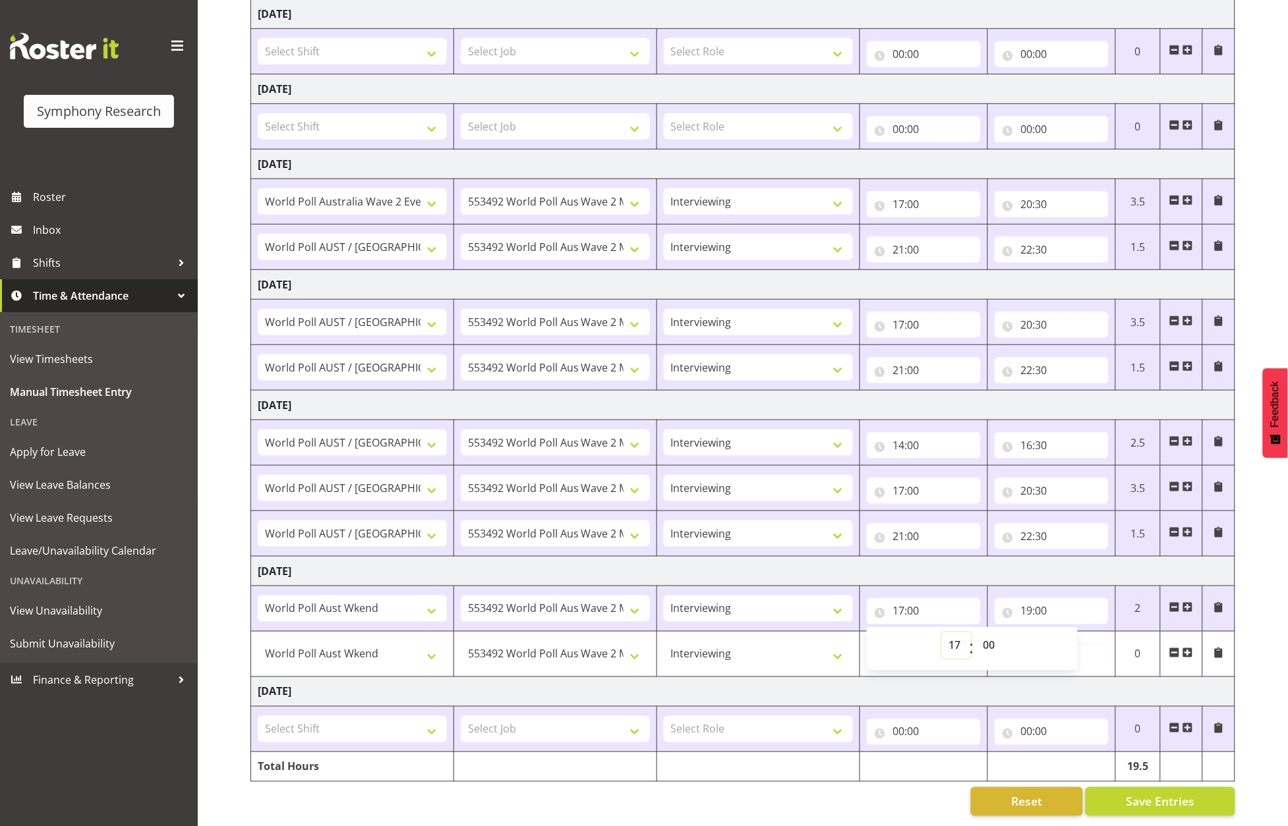
click at [956, 633] on select "00 01 02 03 04 05 06 07 08 09 10 11 12 13 14 15 16 17 18 19 20 21 22 23" at bounding box center [957, 646] width 30 height 26
select select "12"
click at [942, 633] on select "00 01 02 03 04 05 06 07 08 09 10 11 12 13 14 15 16 17 18 19 20 21 22 23" at bounding box center [957, 646] width 30 height 26
type input "12:00"
click at [920, 644] on div "00 01 02 03 04 05 06 07 08 09 10 11 12 13 14 15 16 17 18 19 20 21 22 23 : 00 01…" at bounding box center [972, 649] width 211 height 33
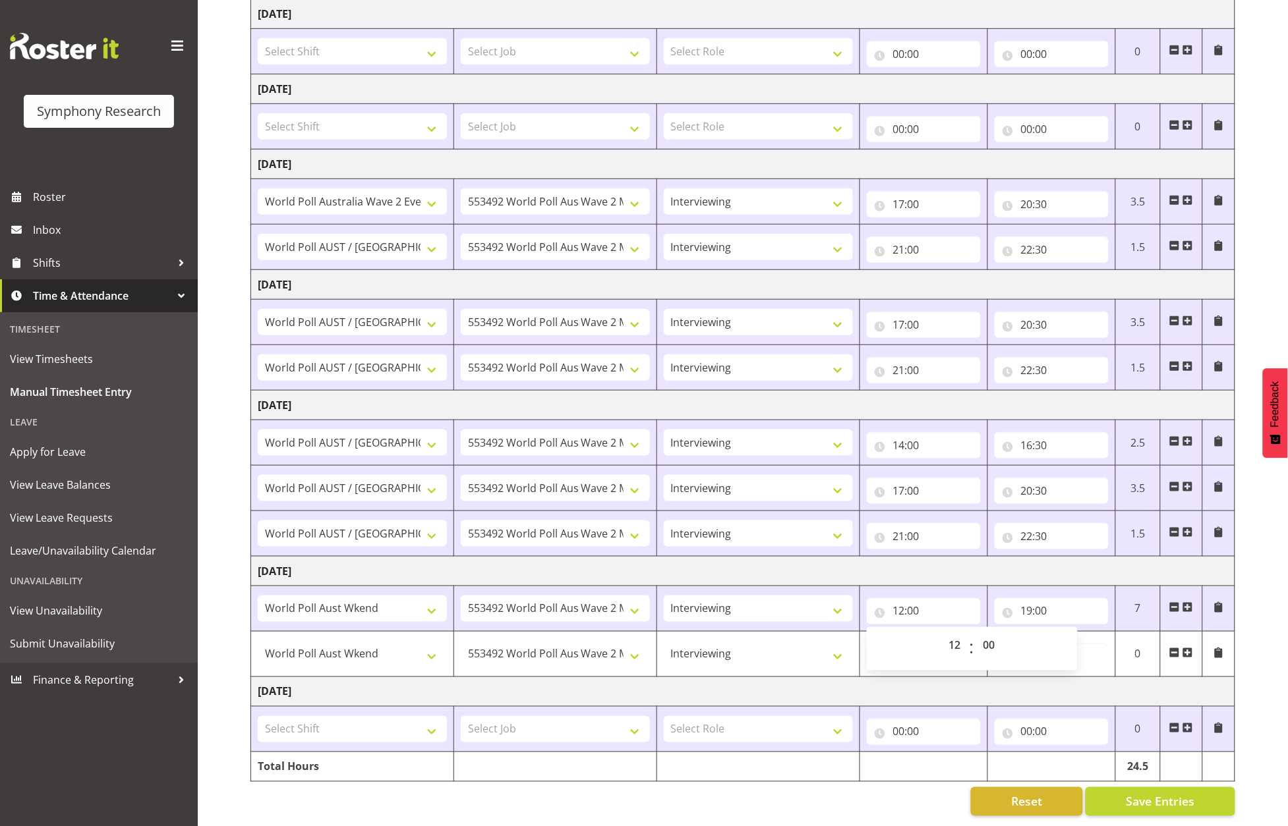
drag, startPoint x: 915, startPoint y: 642, endPoint x: 927, endPoint y: 644, distance: 12.8
click at [915, 642] on div "00 01 02 03 04 05 06 07 08 09 10 11 12 13 14 15 16 17 18 19 20 21 22 23 : 00 01…" at bounding box center [972, 649] width 211 height 33
drag, startPoint x: 871, startPoint y: 643, endPoint x: 894, endPoint y: 642, distance: 23.1
click at [872, 642] on div "00 01 02 03 04 05 06 07 08 09 10 11 12 13 14 15 16 17 18 19 20 21 22 23 : 00 01…" at bounding box center [972, 649] width 211 height 33
click at [1039, 677] on td "[DATE]" at bounding box center [743, 692] width 984 height 30
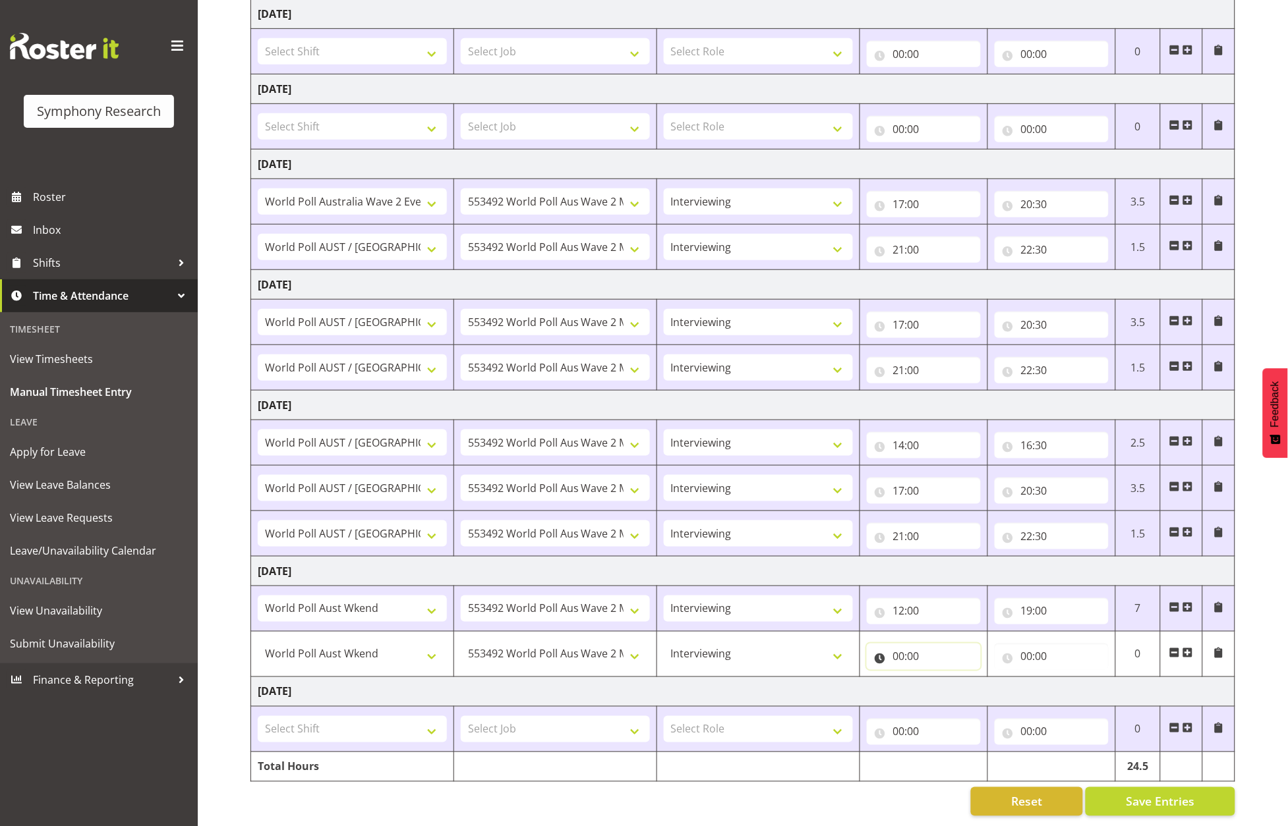
click at [962, 644] on input "00:00" at bounding box center [924, 657] width 114 height 26
click at [954, 678] on select "00 01 02 03 04 05 06 07 08 09 10 11 12 13 14 15 16 17 18 19 20 21 22 23" at bounding box center [957, 691] width 30 height 26
select select "19"
click at [942, 678] on select "00 01 02 03 04 05 06 07 08 09 10 11 12 13 14 15 16 17 18 19 20 21 22 23" at bounding box center [957, 691] width 30 height 26
type input "19:00"
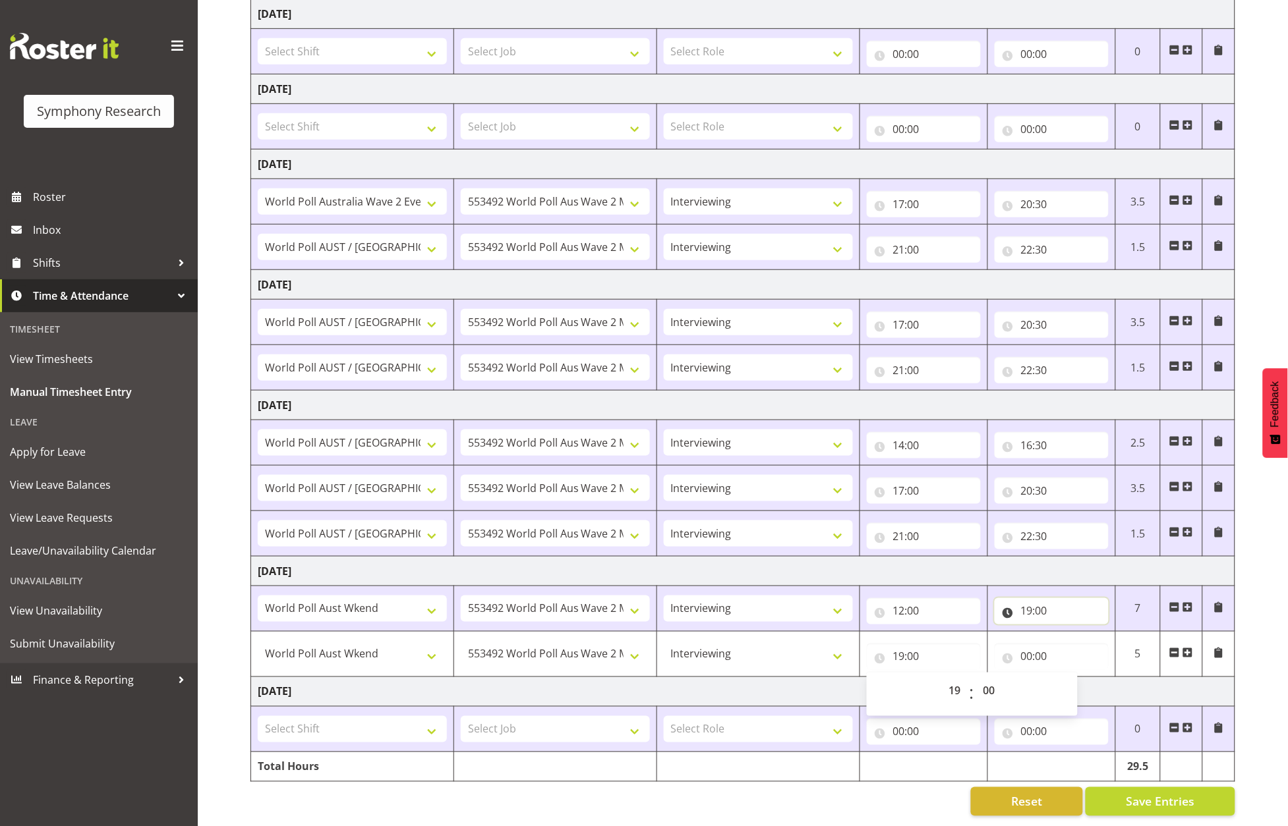
click at [1029, 598] on input "19:00" at bounding box center [1051, 611] width 114 height 26
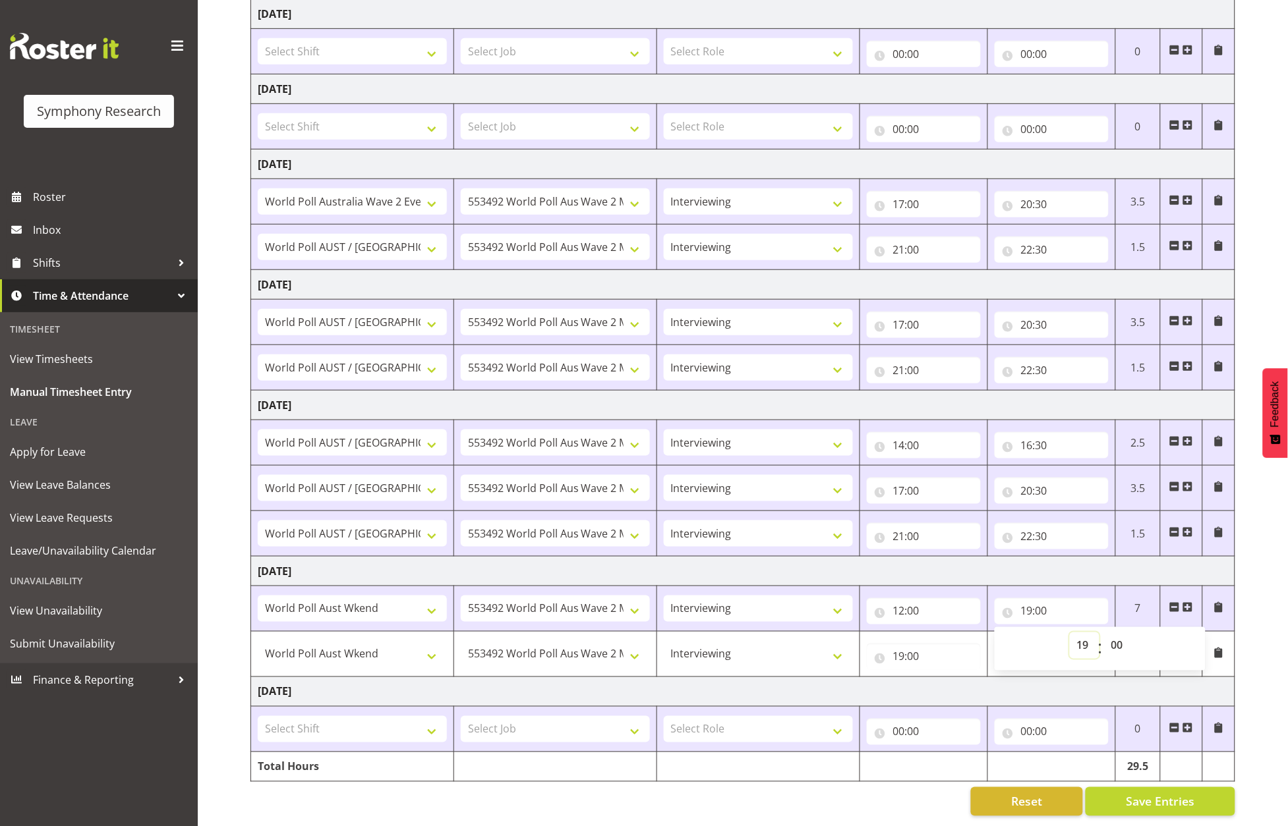
click at [1085, 633] on select "00 01 02 03 04 05 06 07 08 09 10 11 12 13 14 15 16 17 18 19 20 21 22 23" at bounding box center [1085, 646] width 30 height 26
select select "16"
click at [1070, 633] on select "00 01 02 03 04 05 06 07 08 09 10 11 12 13 14 15 16 17 18 19 20 21 22 23" at bounding box center [1085, 646] width 30 height 26
type input "16:00"
click at [1049, 599] on input "16:00" at bounding box center [1051, 611] width 114 height 26
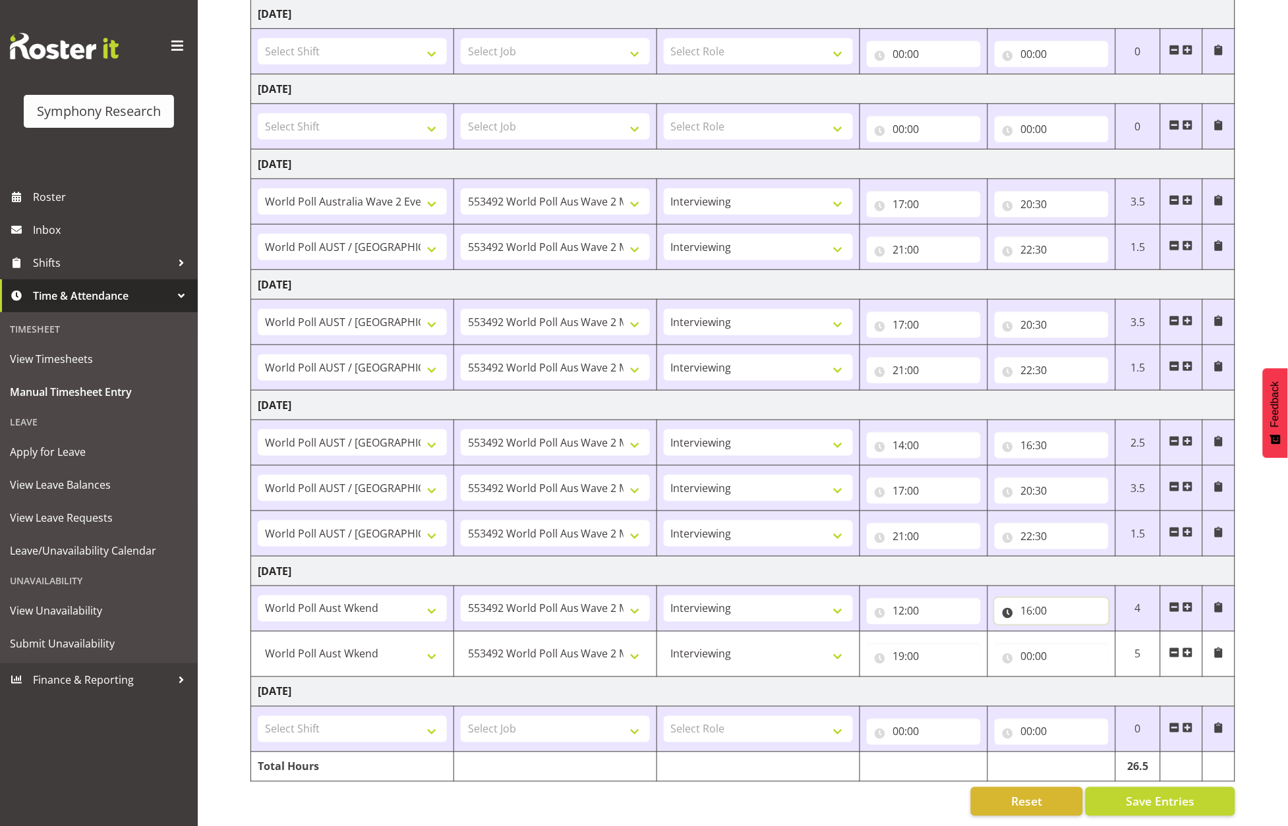
click at [1046, 598] on input "16:00" at bounding box center [1051, 611] width 114 height 26
click at [1124, 633] on select "00 01 02 03 04 05 06 07 08 09 10 11 12 13 14 15 16 17 18 19 20 21 22 23 24 25 2…" at bounding box center [1119, 646] width 30 height 26
click at [956, 652] on input "19:00" at bounding box center [924, 657] width 114 height 26
click at [903, 644] on input "19:00" at bounding box center [924, 657] width 114 height 26
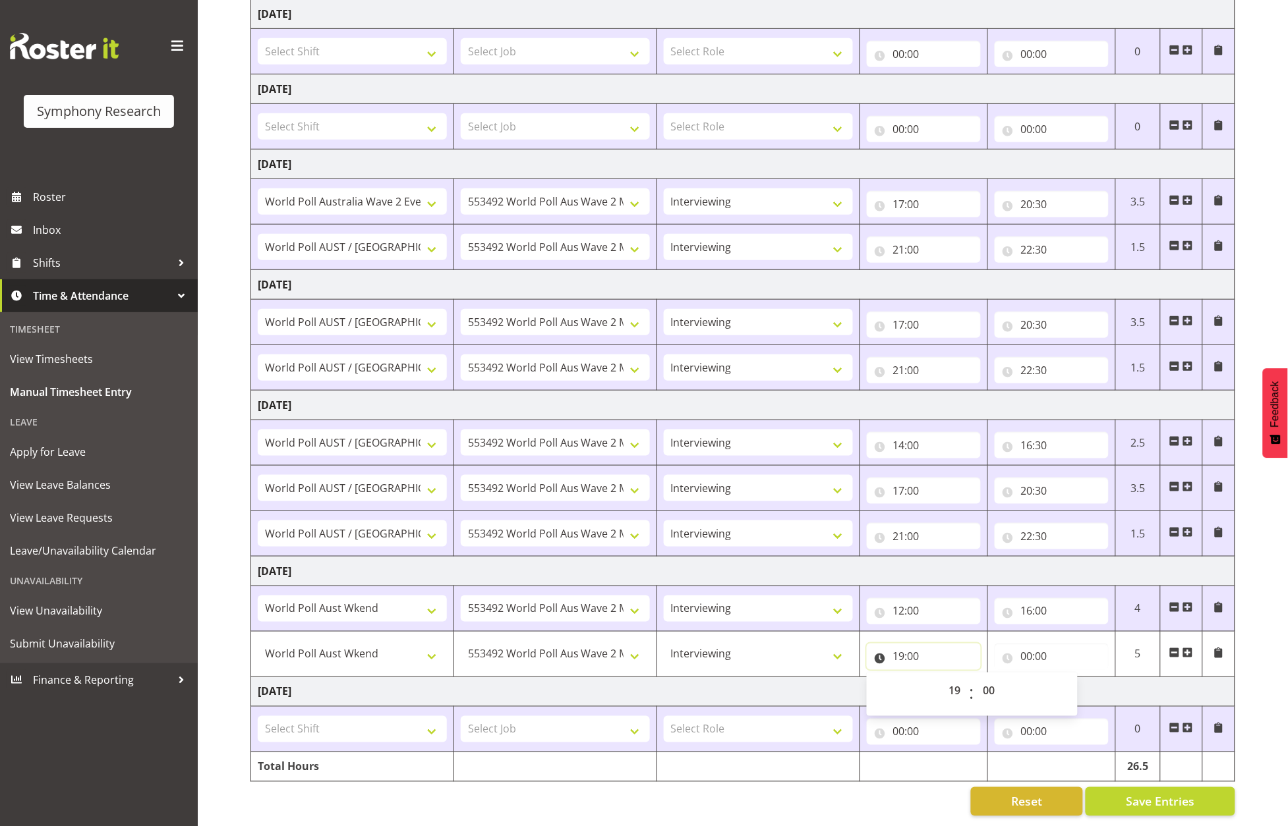
click at [901, 644] on input "19:00" at bounding box center [924, 657] width 114 height 26
click at [954, 678] on select "00 01 02 03 04 05 06 07 08 09 10 11 12 13 14 15 16 17 18 19 20 21 22 23" at bounding box center [957, 691] width 30 height 26
select select "16"
click at [942, 678] on select "00 01 02 03 04 05 06 07 08 09 10 11 12 13 14 15 16 17 18 19 20 21 22 23" at bounding box center [957, 691] width 30 height 26
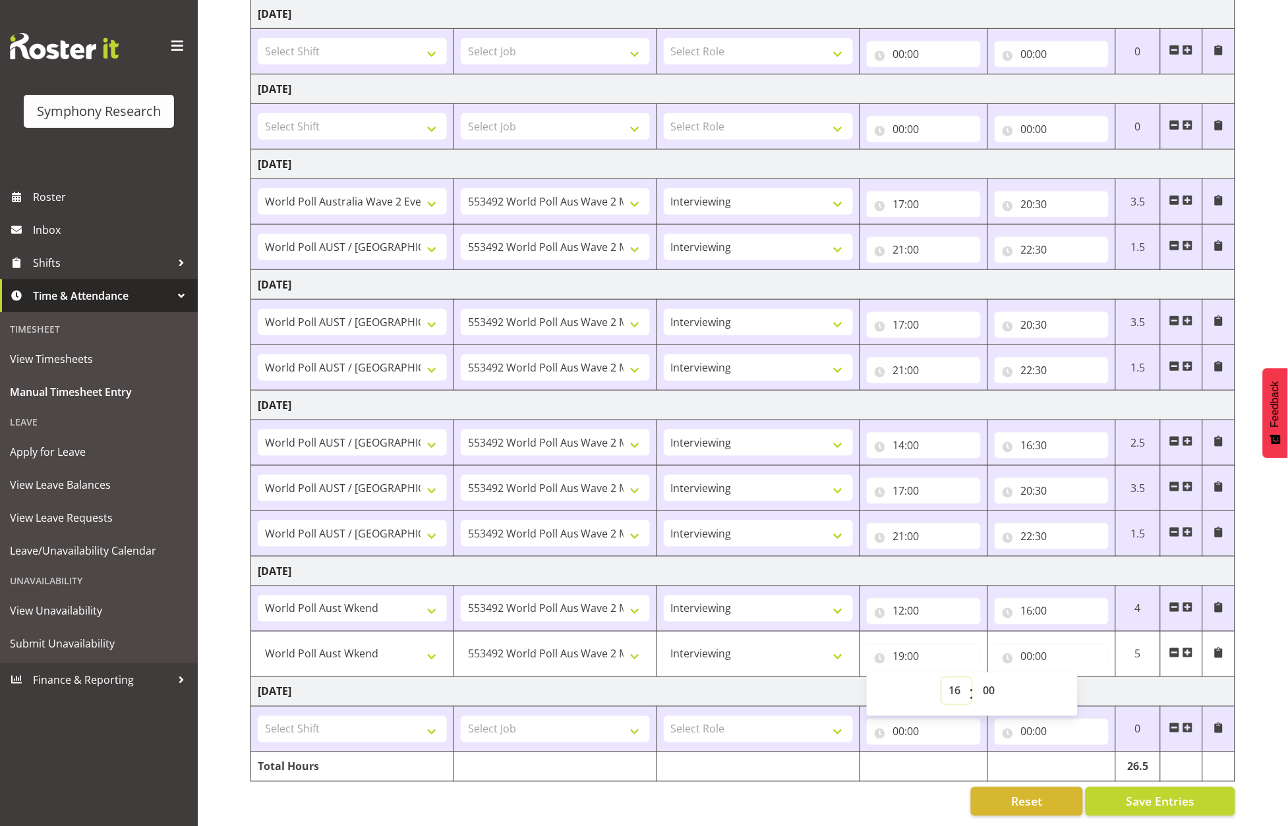
type input "16:00"
click at [920, 648] on input "16:00" at bounding box center [924, 657] width 114 height 26
click at [917, 644] on input "16:00" at bounding box center [924, 657] width 114 height 26
click at [993, 678] on select "00 01 02 03 04 05 06 07 08 09 10 11 12 13 14 15 16 17 18 19 20 21 22 23 24 25 2…" at bounding box center [991, 691] width 30 height 26
select select "30"
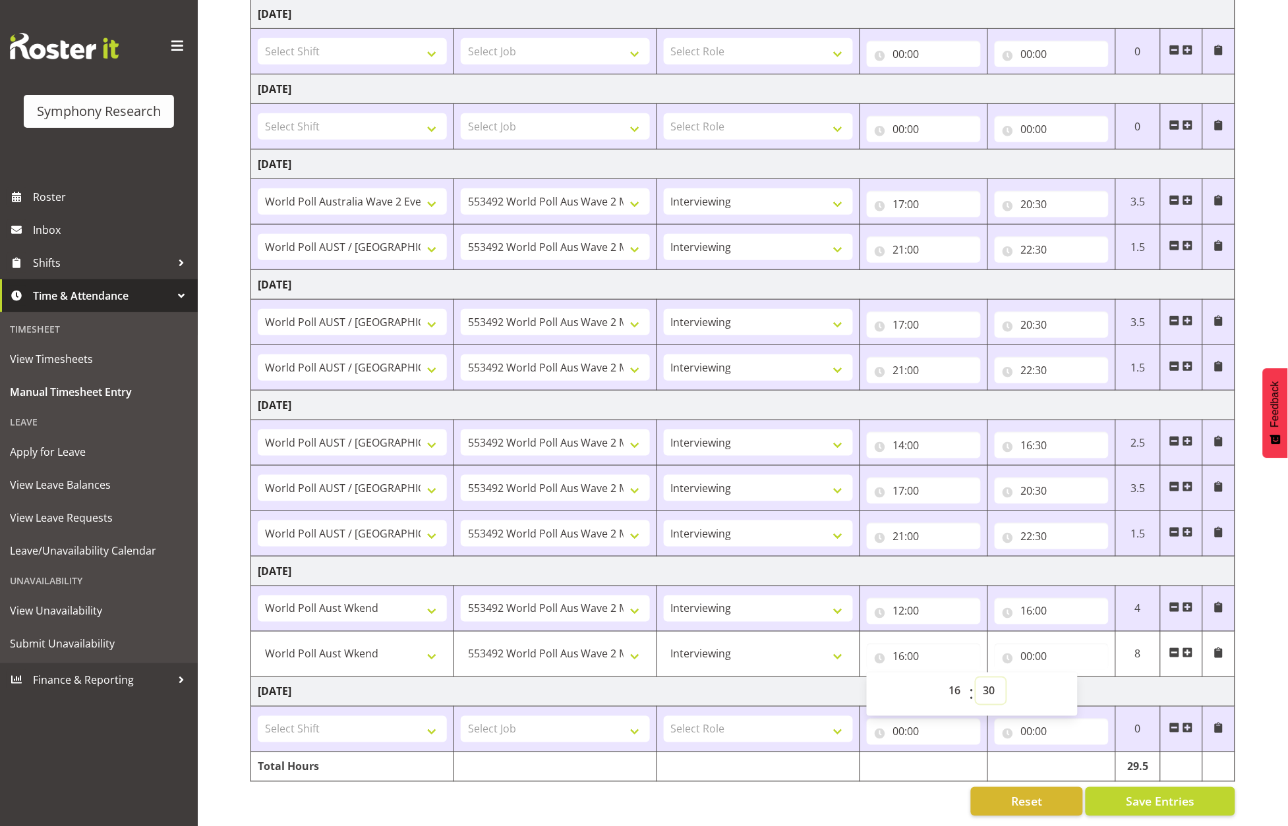
click at [976, 678] on select "00 01 02 03 04 05 06 07 08 09 10 11 12 13 14 15 16 17 18 19 20 21 22 23 24 25 2…" at bounding box center [991, 691] width 30 height 26
type input "16:30"
click at [1025, 644] on input "00:00" at bounding box center [1051, 657] width 114 height 26
click at [1085, 678] on select "00 01 02 03 04 05 06 07 08 09 10 11 12 13 14 15 16 17 18 19 20 21 22 23" at bounding box center [1085, 691] width 30 height 26
select select "19"
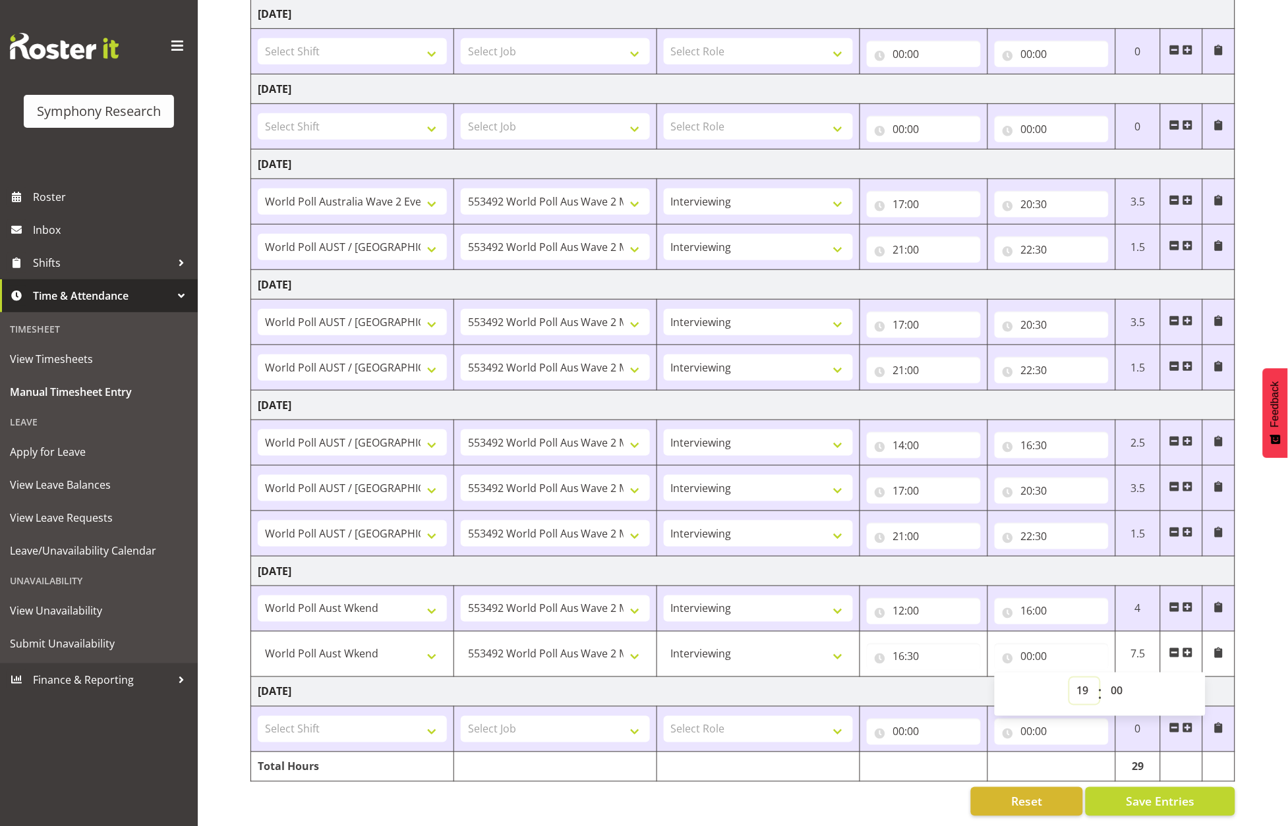
click at [1070, 678] on select "00 01 02 03 04 05 06 07 08 09 10 11 12 13 14 15 16 17 18 19 20 21 22 23" at bounding box center [1085, 691] width 30 height 26
type input "19:00"
click at [687, 677] on td "[DATE]" at bounding box center [743, 692] width 984 height 30
click at [1046, 598] on input "16:00" at bounding box center [1051, 611] width 114 height 26
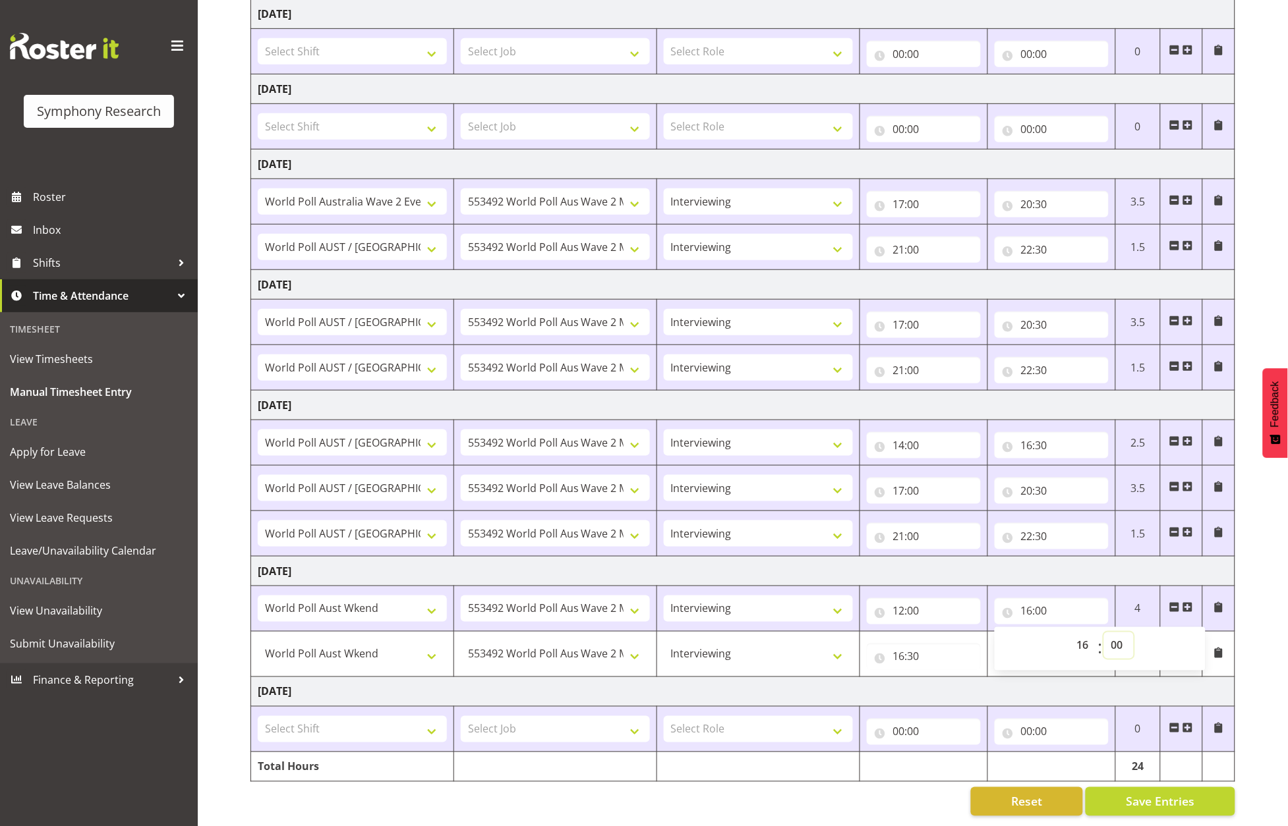
click at [1116, 633] on select "00 01 02 03 04 05 06 07 08 09 10 11 12 13 14 15 16 17 18 19 20 21 22 23 24 25 2…" at bounding box center [1119, 646] width 30 height 26
select select "30"
click at [1104, 633] on select "00 01 02 03 04 05 06 07 08 09 10 11 12 13 14 15 16 17 18 19 20 21 22 23 24 25 2…" at bounding box center [1119, 646] width 30 height 26
type input "16:30"
click at [899, 644] on input "16:30" at bounding box center [924, 657] width 114 height 26
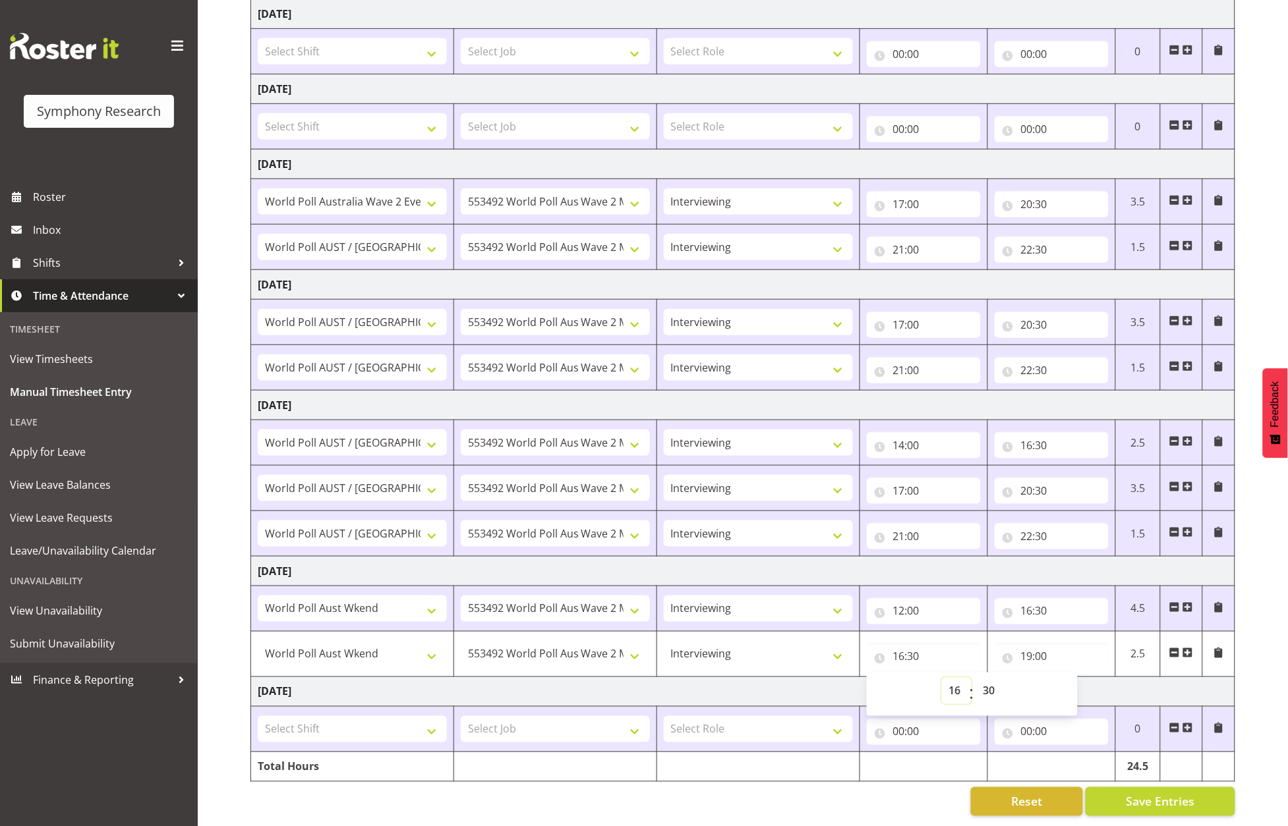
click at [951, 678] on select "00 01 02 03 04 05 06 07 08 09 10 11 12 13 14 15 16 17 18 19 20 21 22 23" at bounding box center [957, 691] width 30 height 26
select select "17"
click at [942, 678] on select "00 01 02 03 04 05 06 07 08 09 10 11 12 13 14 15 16 17 18 19 20 21 22 23" at bounding box center [957, 691] width 30 height 26
type input "17:30"
click at [915, 644] on input "17:30" at bounding box center [924, 657] width 114 height 26
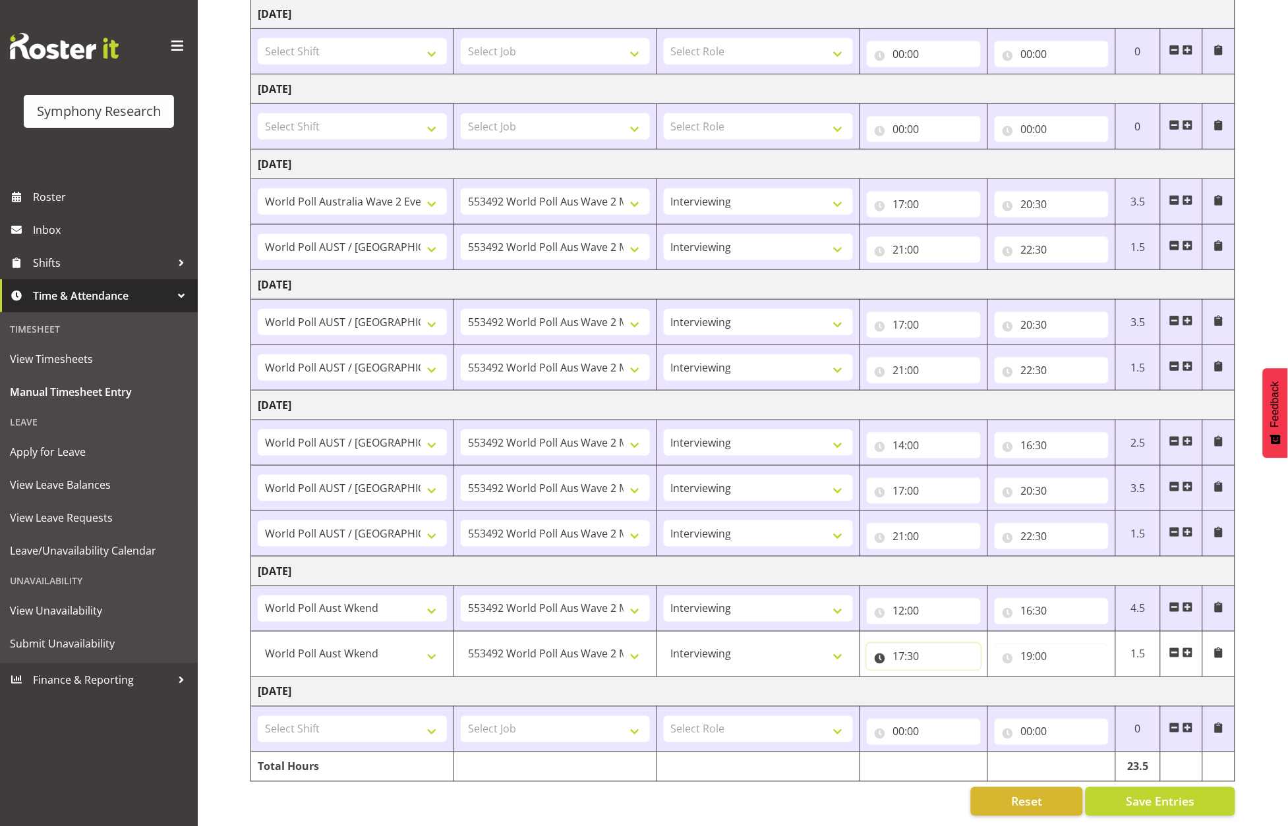
click at [911, 644] on input "17:30" at bounding box center [924, 657] width 114 height 26
click at [988, 678] on select "00 01 02 03 04 05 06 07 08 09 10 11 12 13 14 15 16 17 18 19 20 21 22 23 24 25 2…" at bounding box center [991, 691] width 30 height 26
select select "0"
click at [976, 678] on select "00 01 02 03 04 05 06 07 08 09 10 11 12 13 14 15 16 17 18 19 20 21 22 23 24 25 2…" at bounding box center [991, 691] width 30 height 26
type input "17:00"
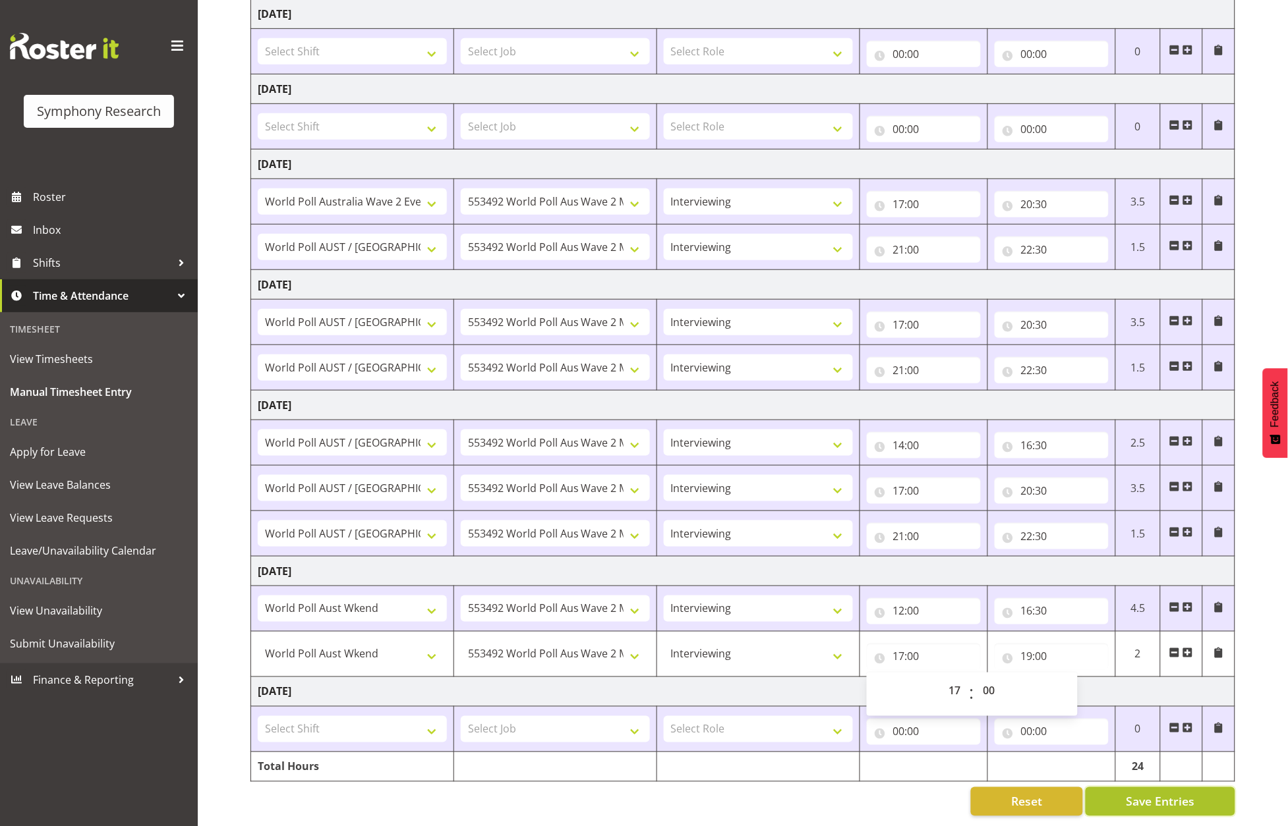
click at [1099, 787] on button "Save Entries" at bounding box center [1160, 801] width 150 height 29
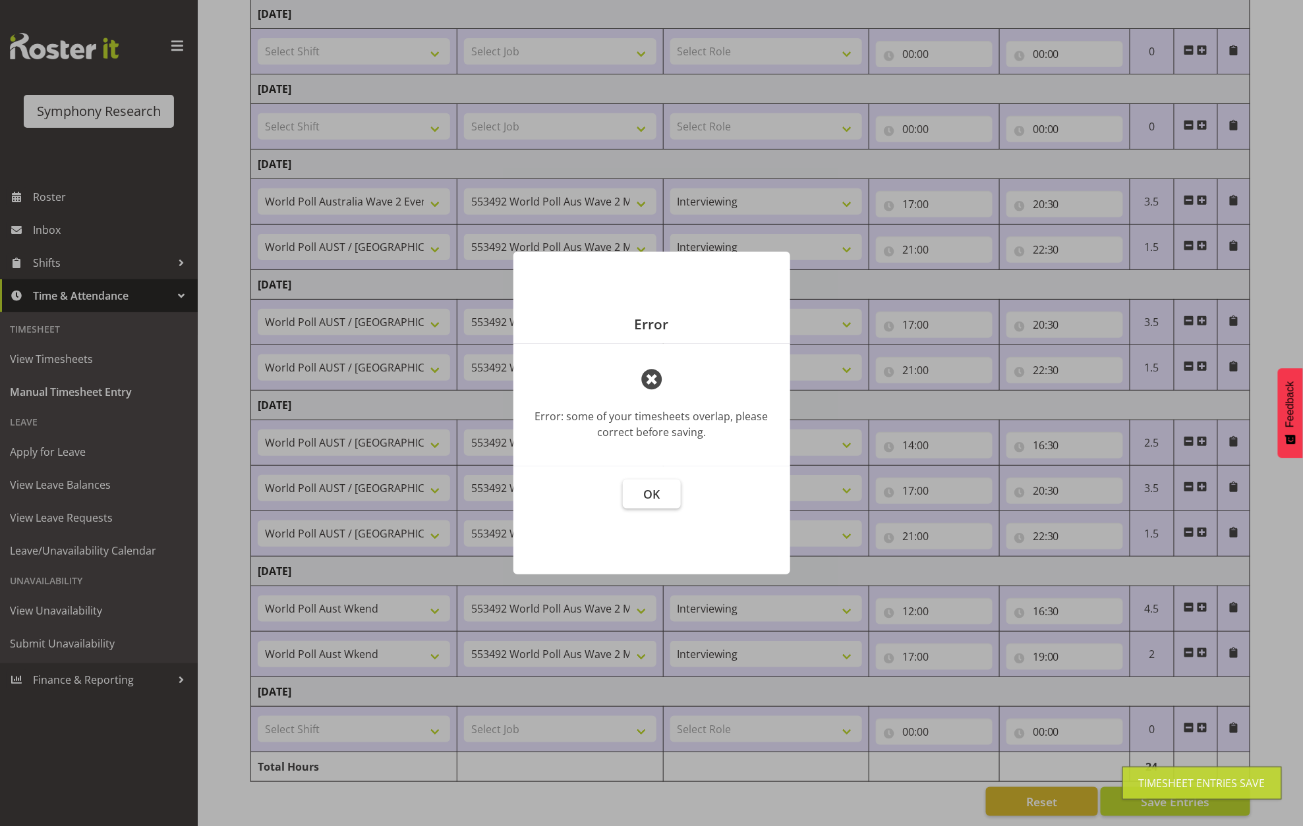
click at [660, 494] on button "OK" at bounding box center [652, 494] width 58 height 29
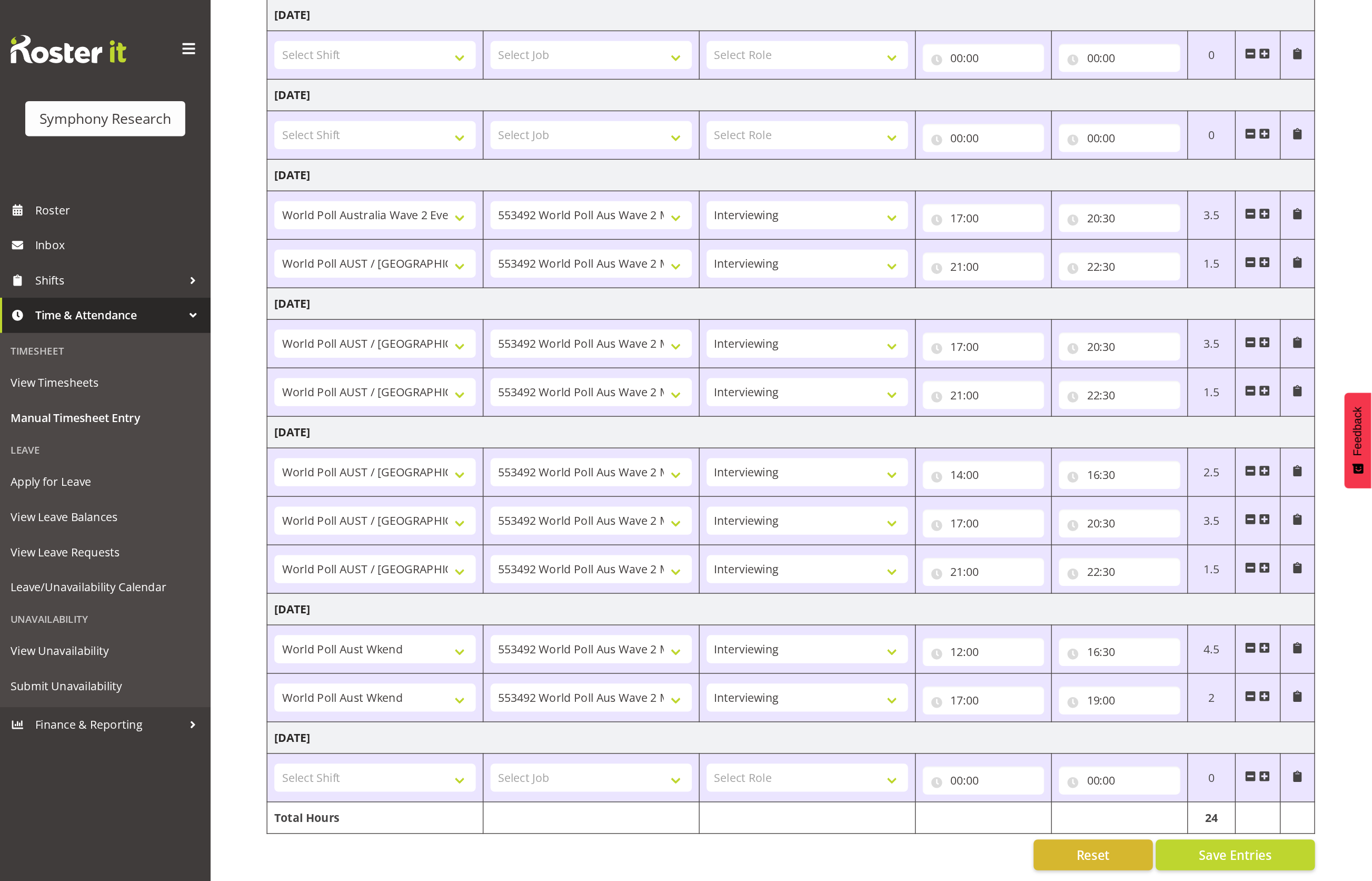
scroll to position [0, 0]
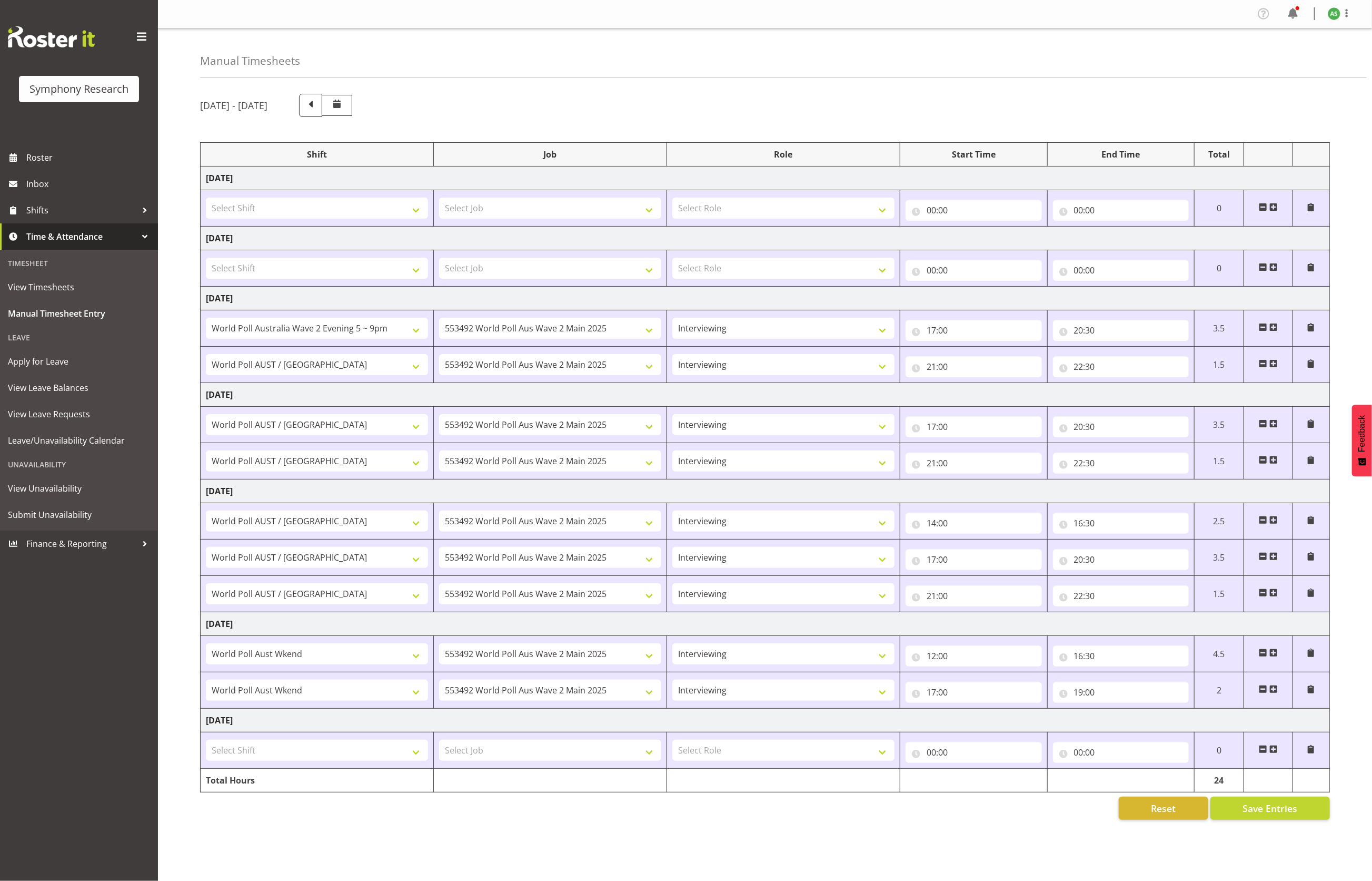
drag, startPoint x: 1032, startPoint y: 0, endPoint x: 847, endPoint y: 811, distance: 831.8
click at [832, 660] on div "Reset Save Entries" at bounding box center [765, 807] width 1130 height 23
click at [1028, 660] on span "Save Entries" at bounding box center [1270, 807] width 55 height 14
